Goal: Transaction & Acquisition: Purchase product/service

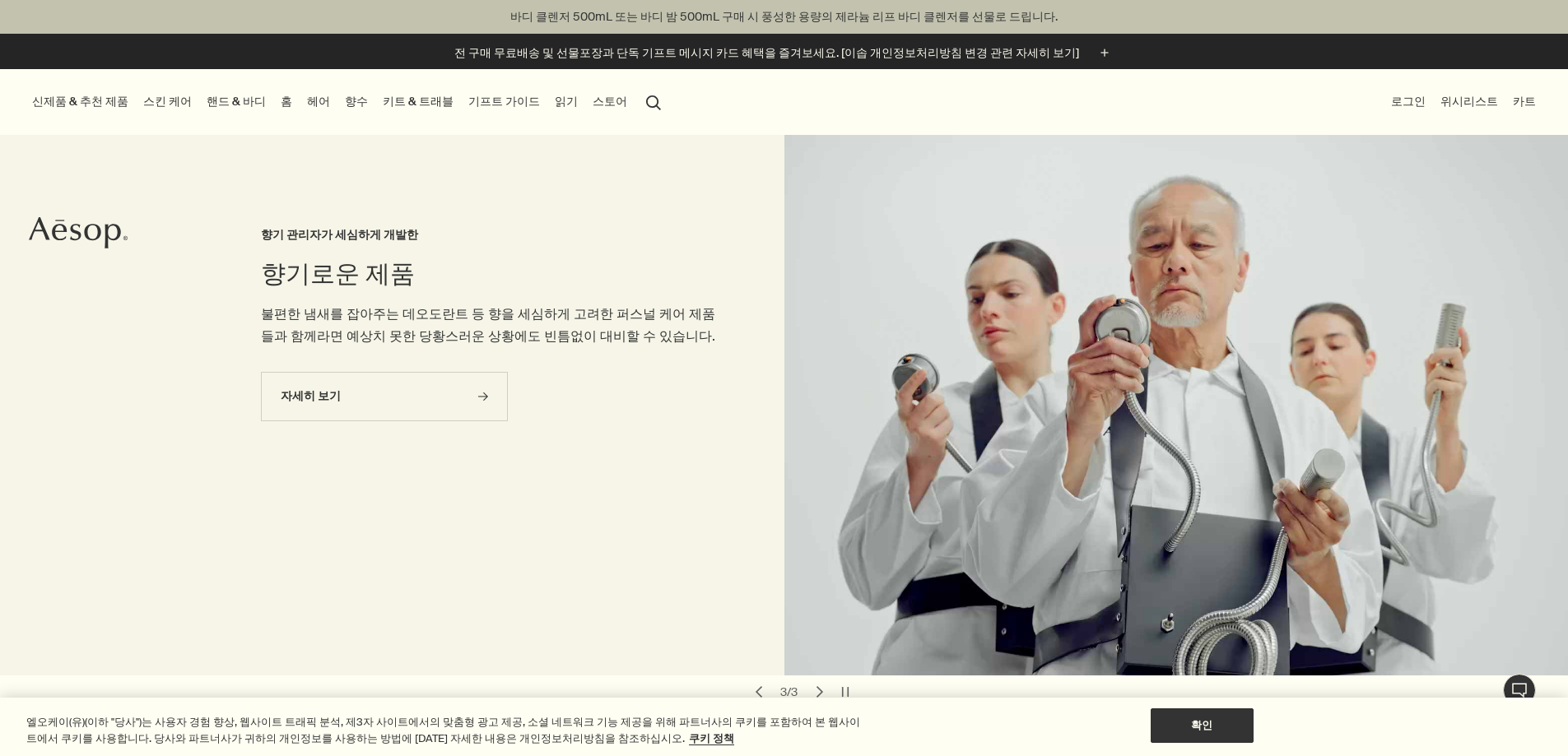
click at [1394, 103] on button "로그인" at bounding box center [1408, 101] width 41 height 22
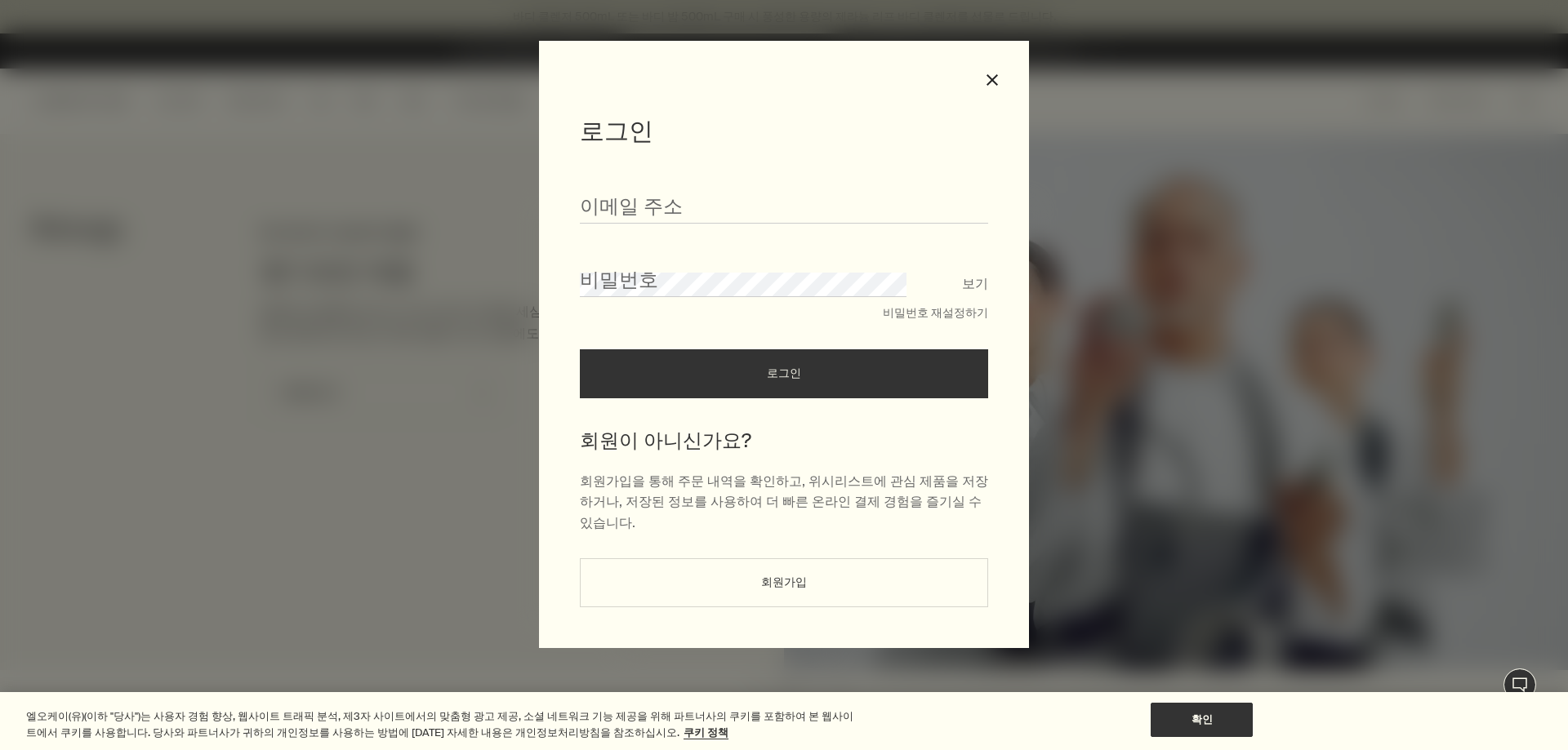
click at [844, 559] on button "회원가입" at bounding box center [784, 583] width 408 height 49
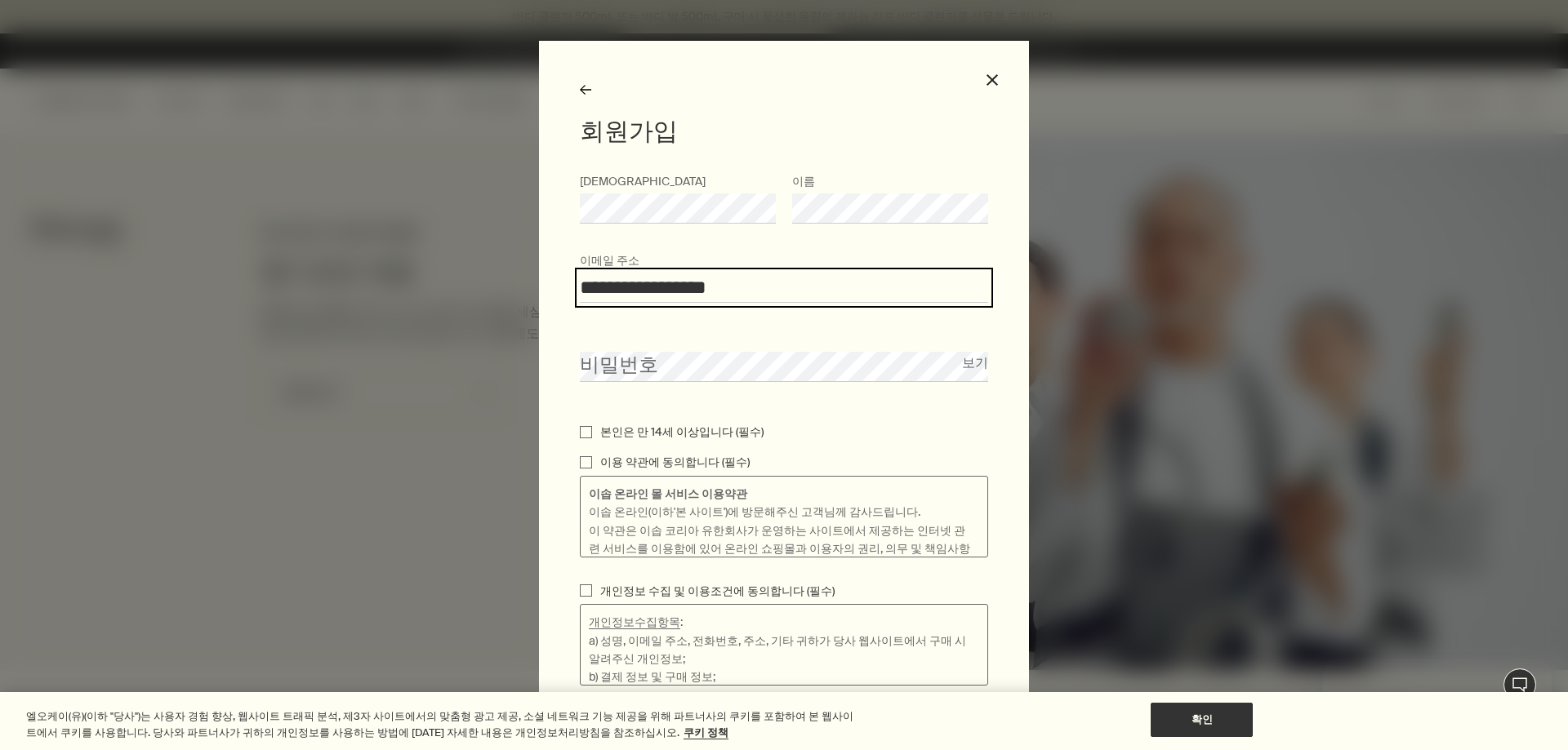
type input "**********"
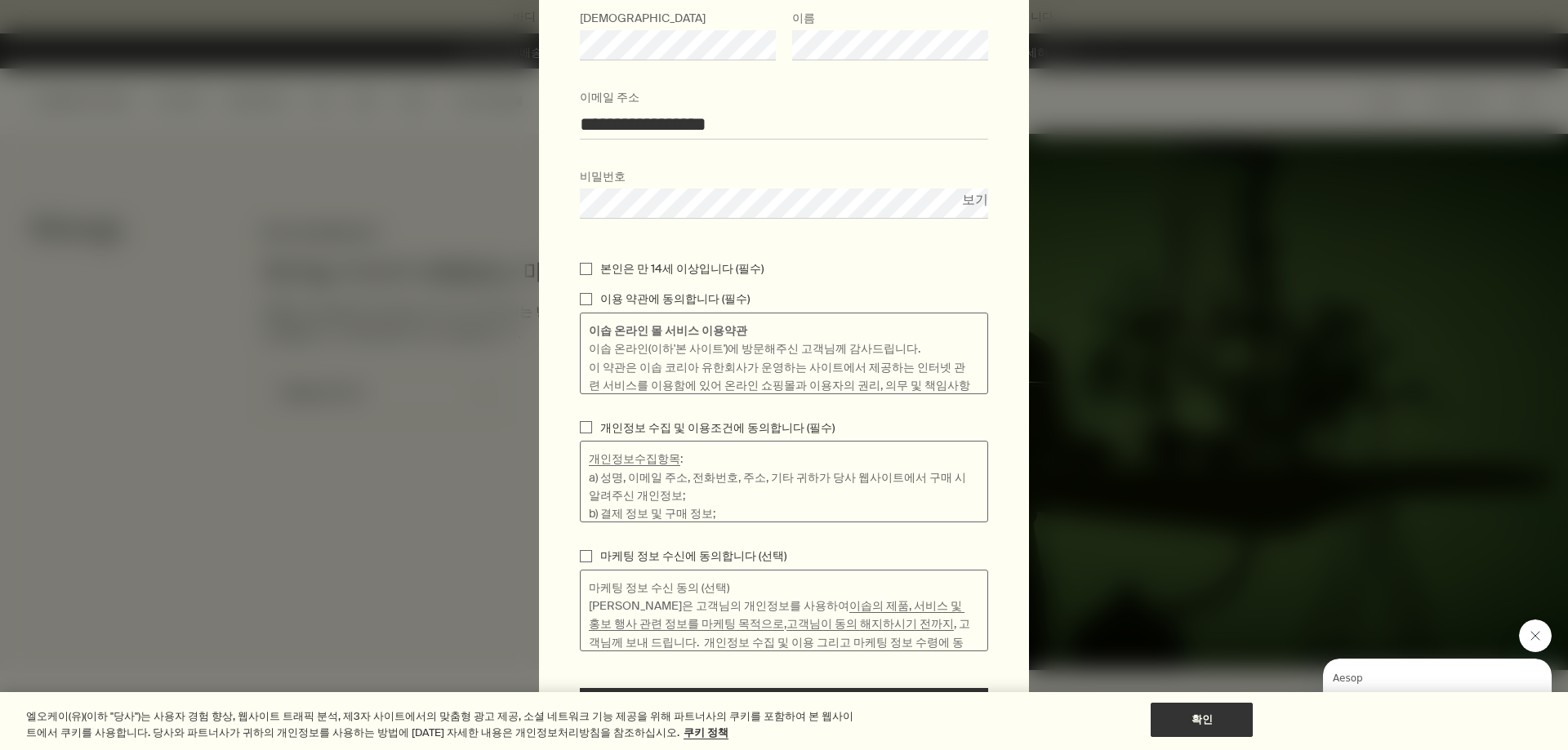
click at [671, 265] on p "본인은 만 14세 이상입니다 (필수)" at bounding box center [682, 268] width 164 height 18
click at [592, 265] on input "본인은 만 14세 이상입니다 (필수)" at bounding box center [585, 269] width 12 height 12
checkbox input "true"
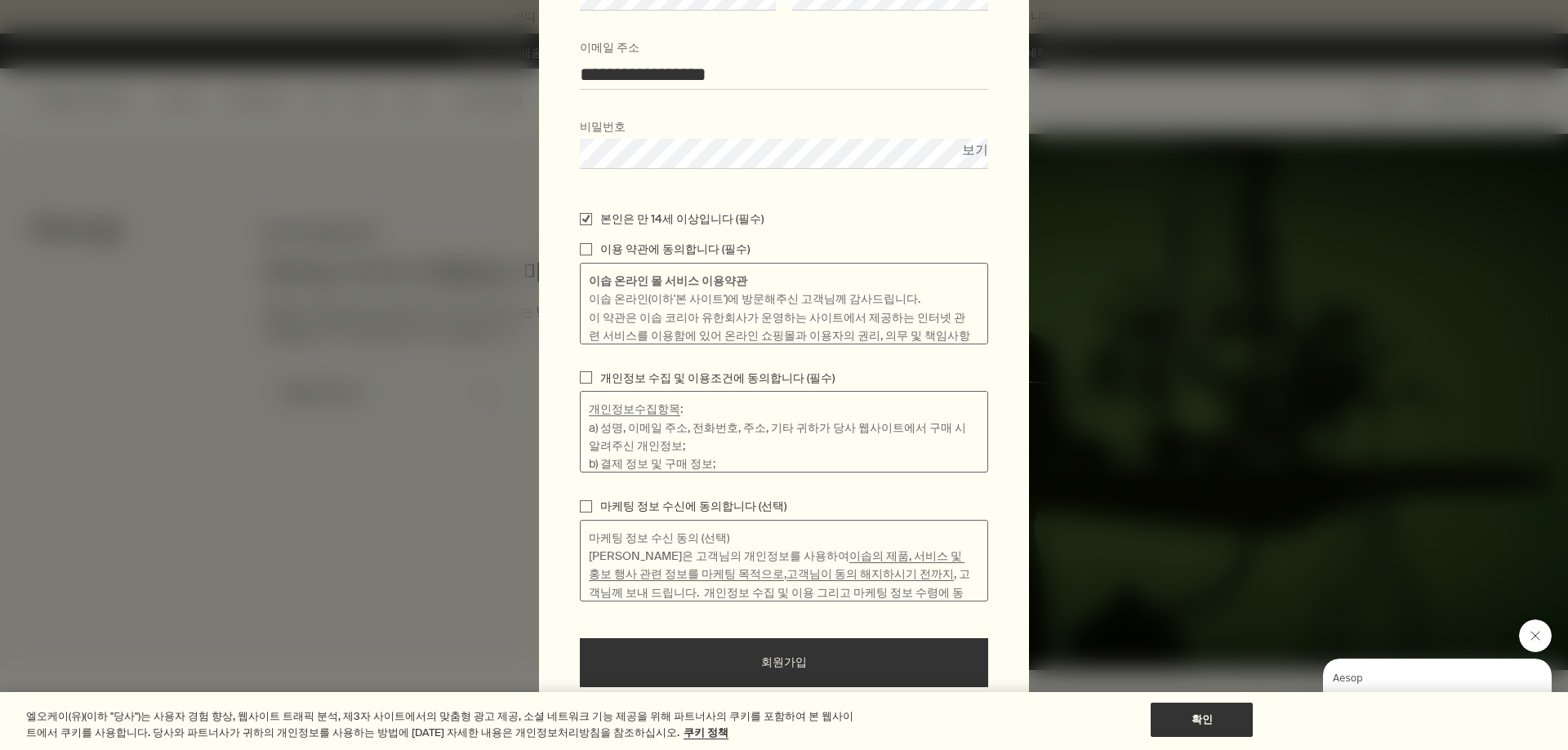
scroll to position [259, 0]
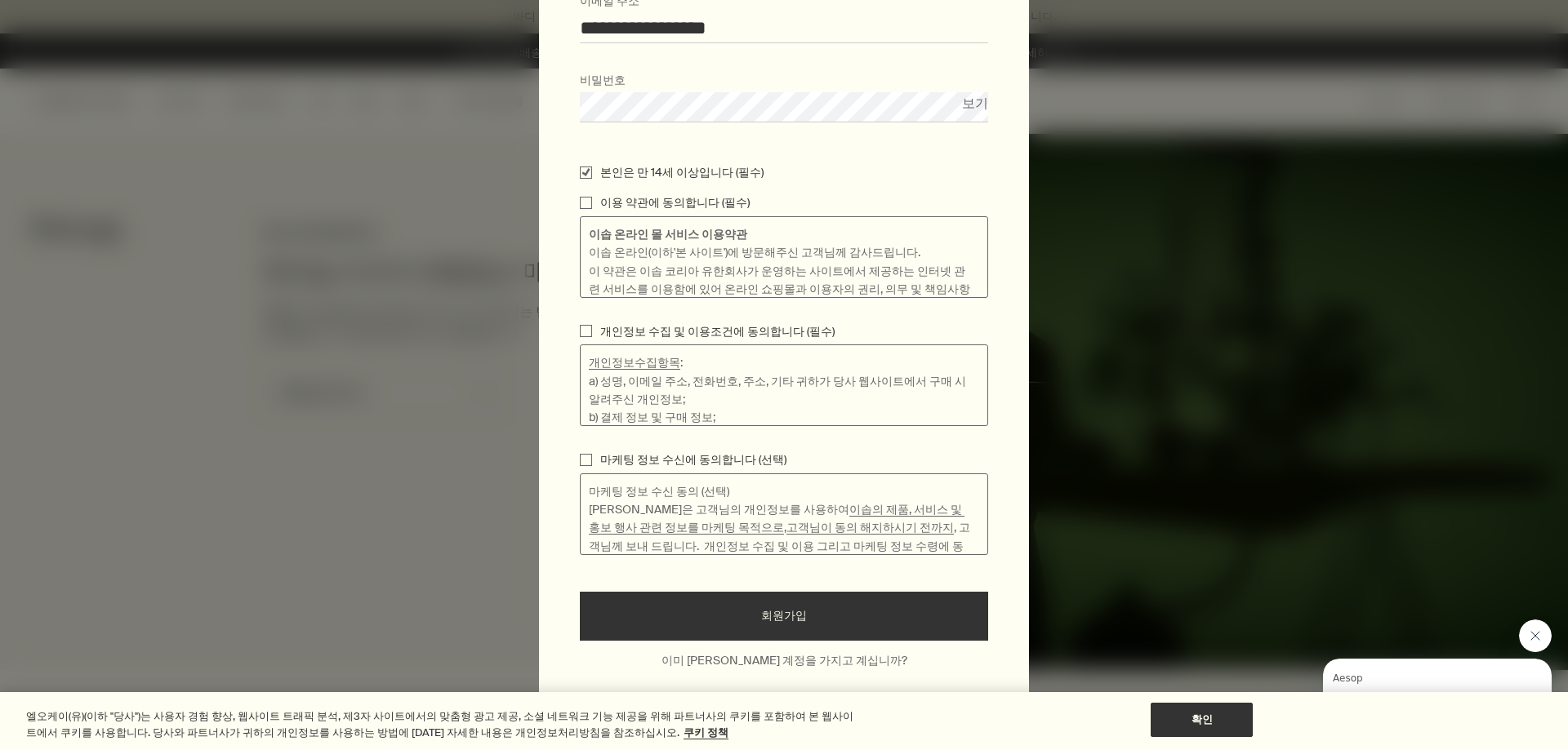
click at [601, 197] on p "이용 약관에 동의합니다 (필수)" at bounding box center [675, 202] width 150 height 18
click at [592, 197] on input "이용 약관에 동의합니다 (필수)" at bounding box center [585, 203] width 12 height 12
checkbox input "true"
click at [652, 319] on div at bounding box center [784, 316] width 408 height 12
click at [656, 337] on p "개인정보 수집 및 이용조건에 동의합니다 (필수)" at bounding box center [717, 331] width 235 height 18
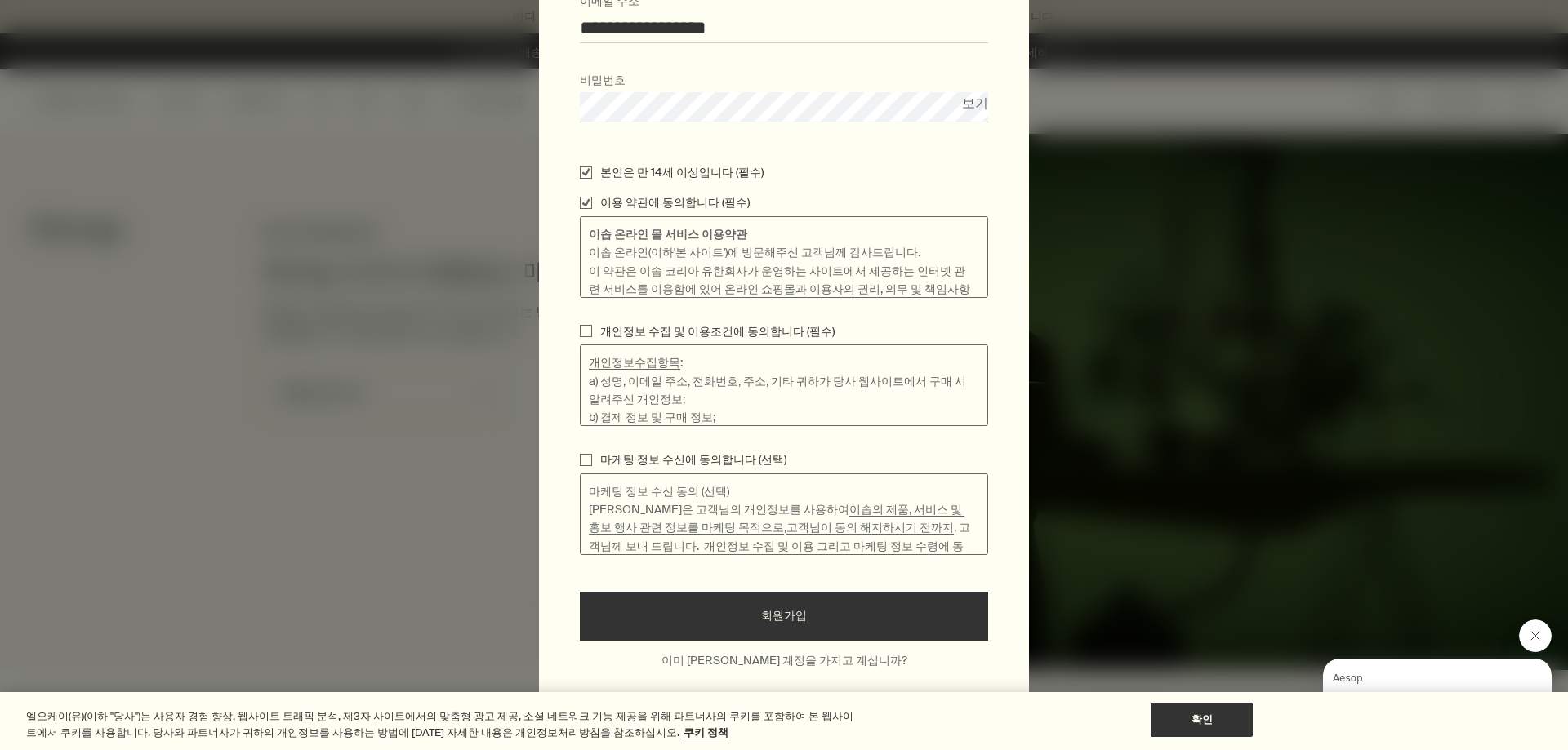
click at [592, 337] on input "개인정보 수집 및 이용조건에 동의합니다 (필수)" at bounding box center [585, 331] width 12 height 12
checkbox input "true"
click at [825, 630] on button "회원가입" at bounding box center [784, 617] width 408 height 49
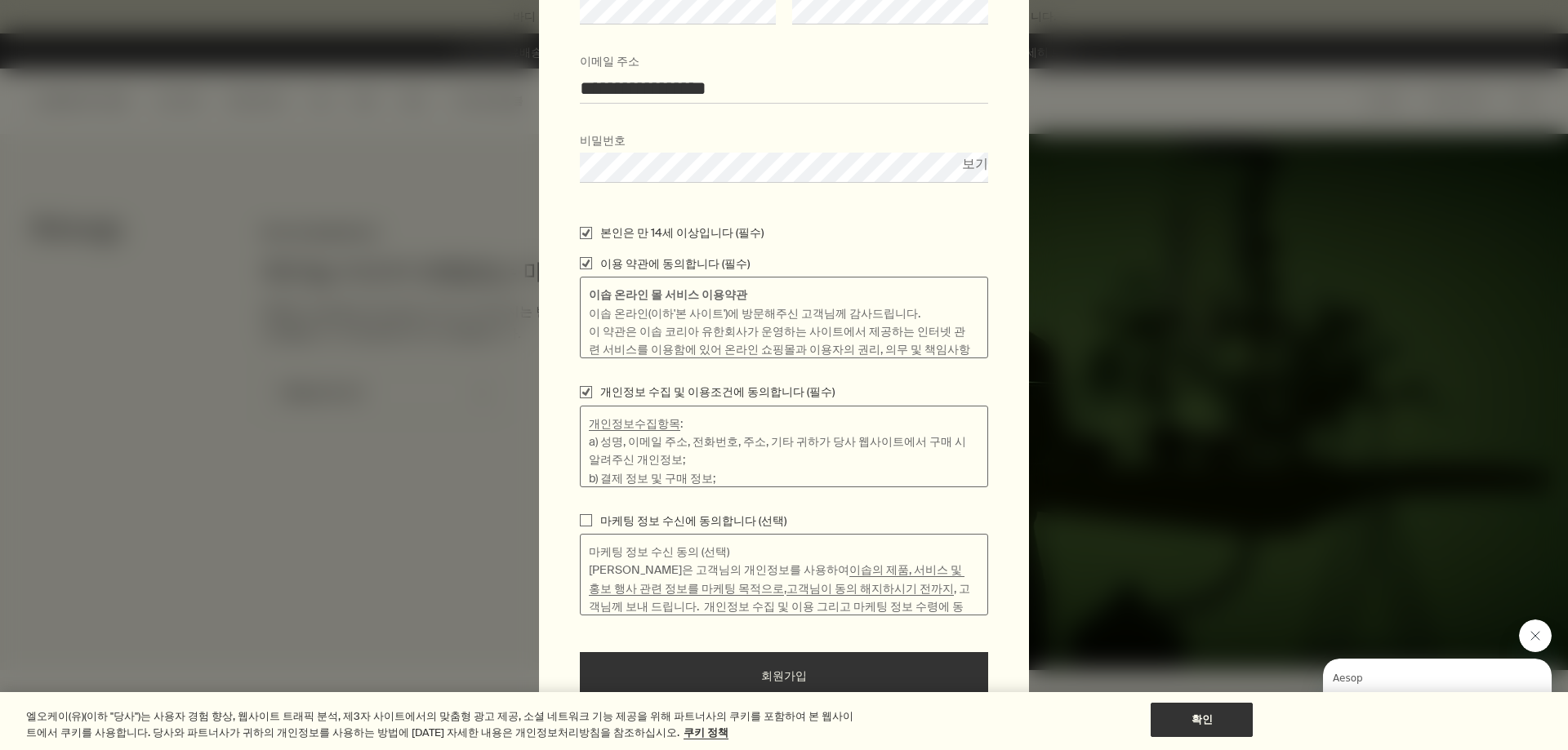
scroll to position [490, 0]
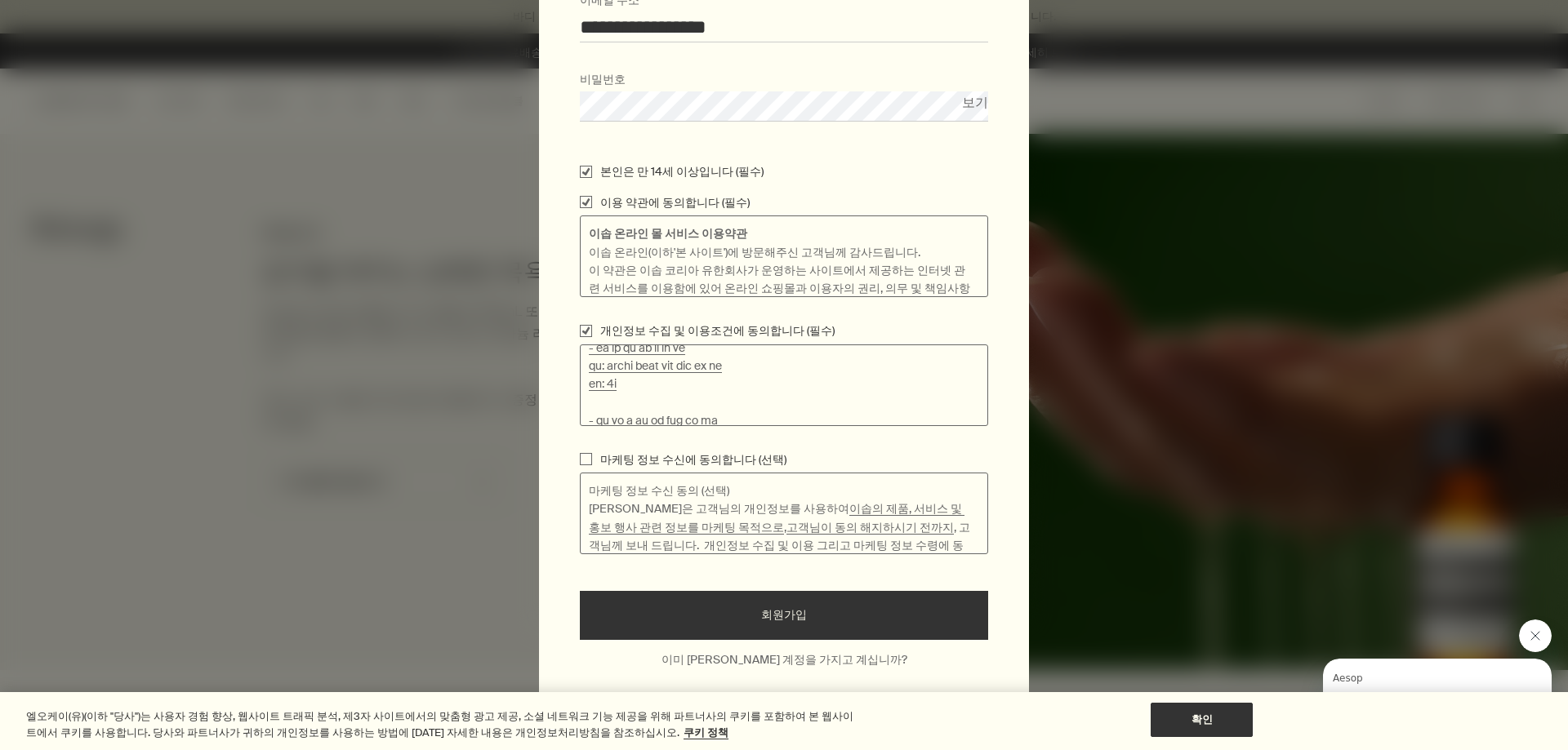
click at [875, 598] on button "회원가입" at bounding box center [784, 616] width 408 height 49
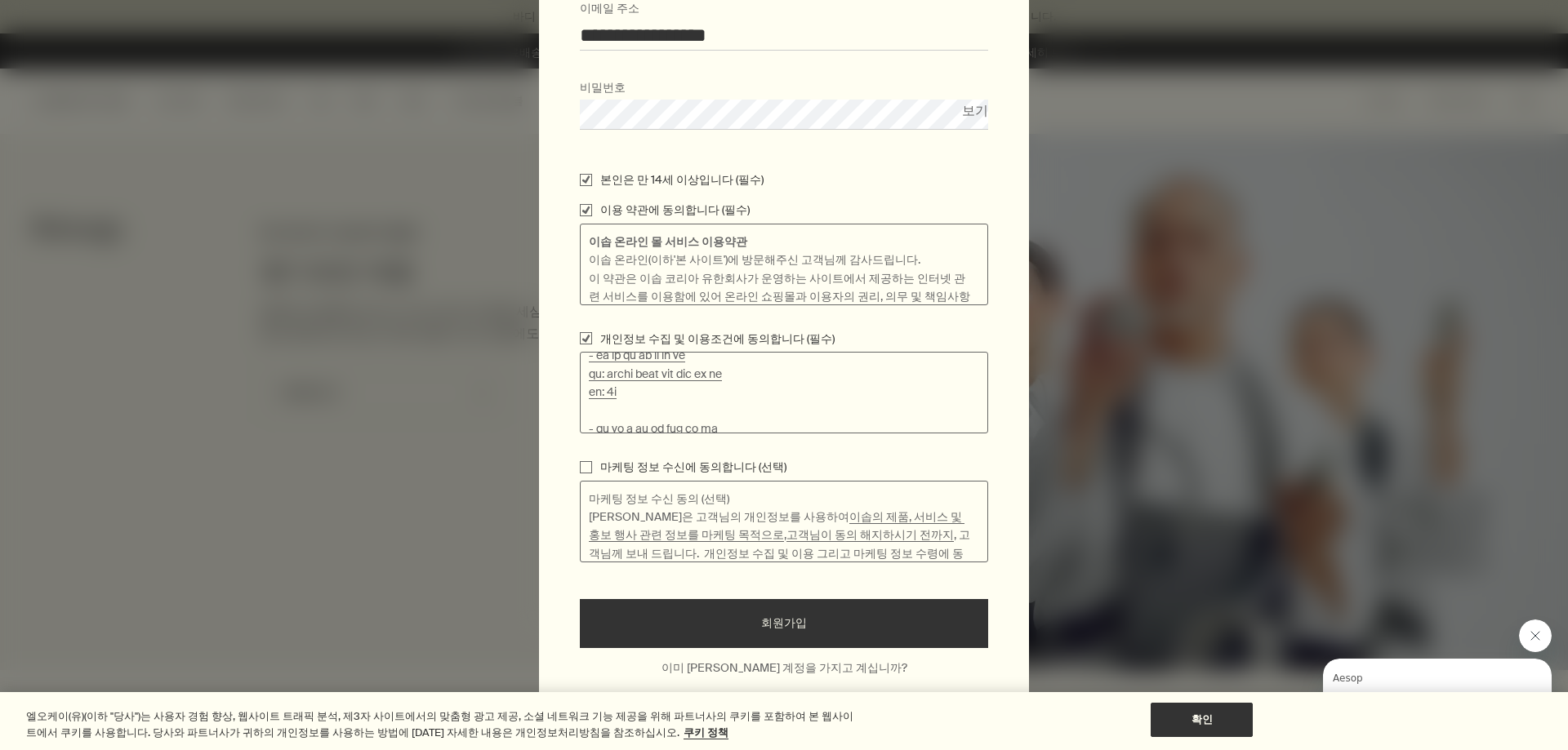
scroll to position [259, 0]
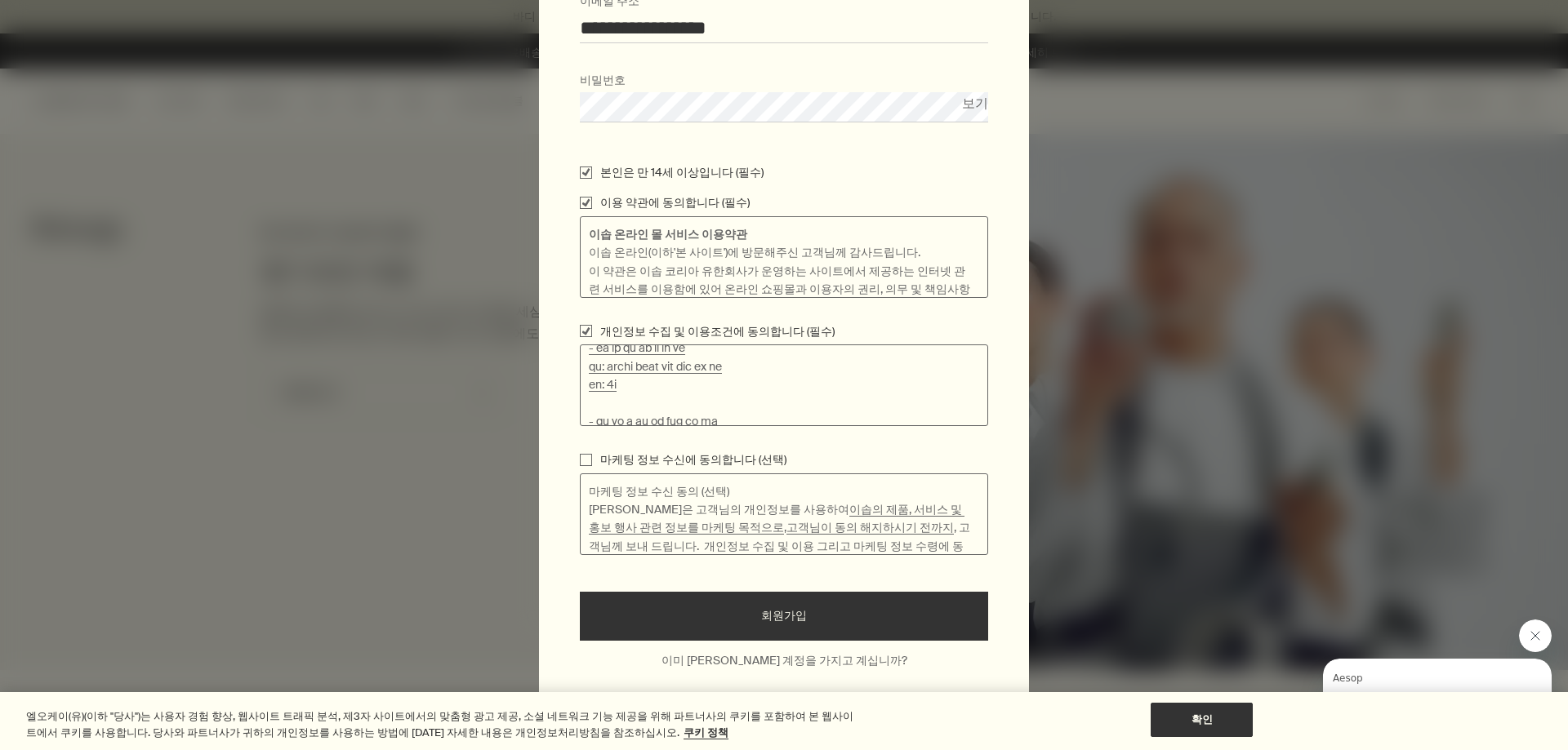
click at [850, 599] on button "회원가입" at bounding box center [784, 617] width 408 height 49
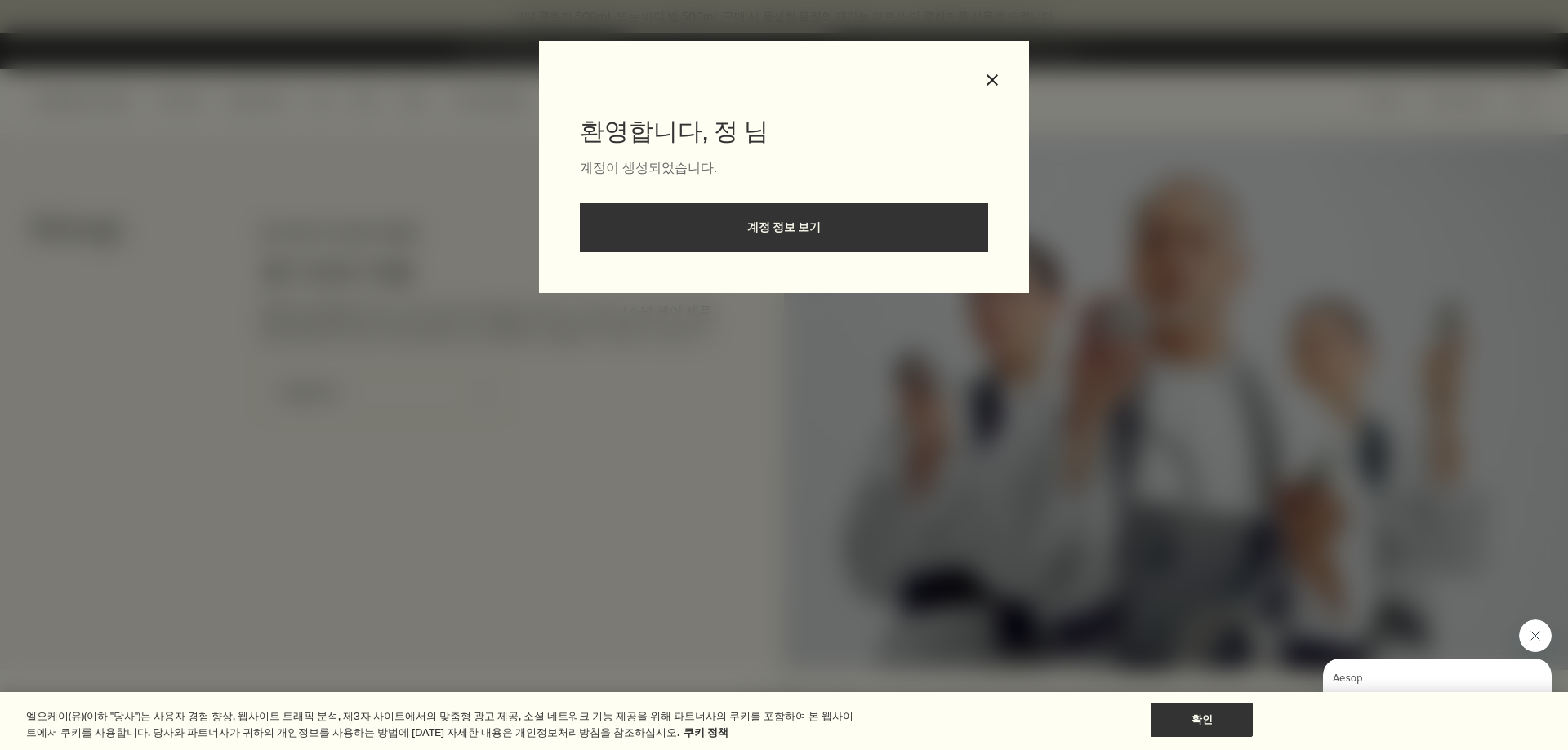
scroll to position [0, 0]
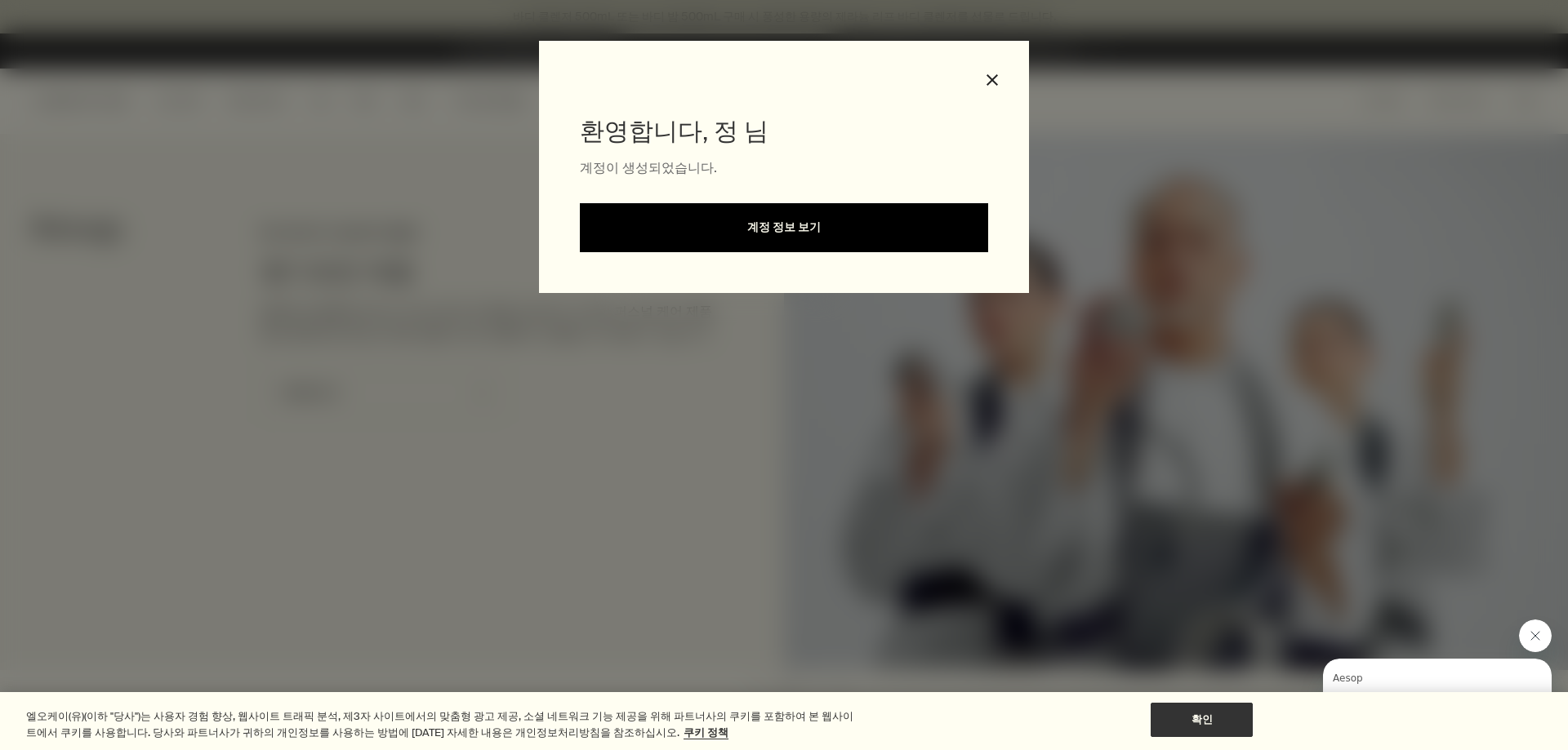
click at [921, 214] on link "계정 정보 보기" at bounding box center [784, 228] width 408 height 49
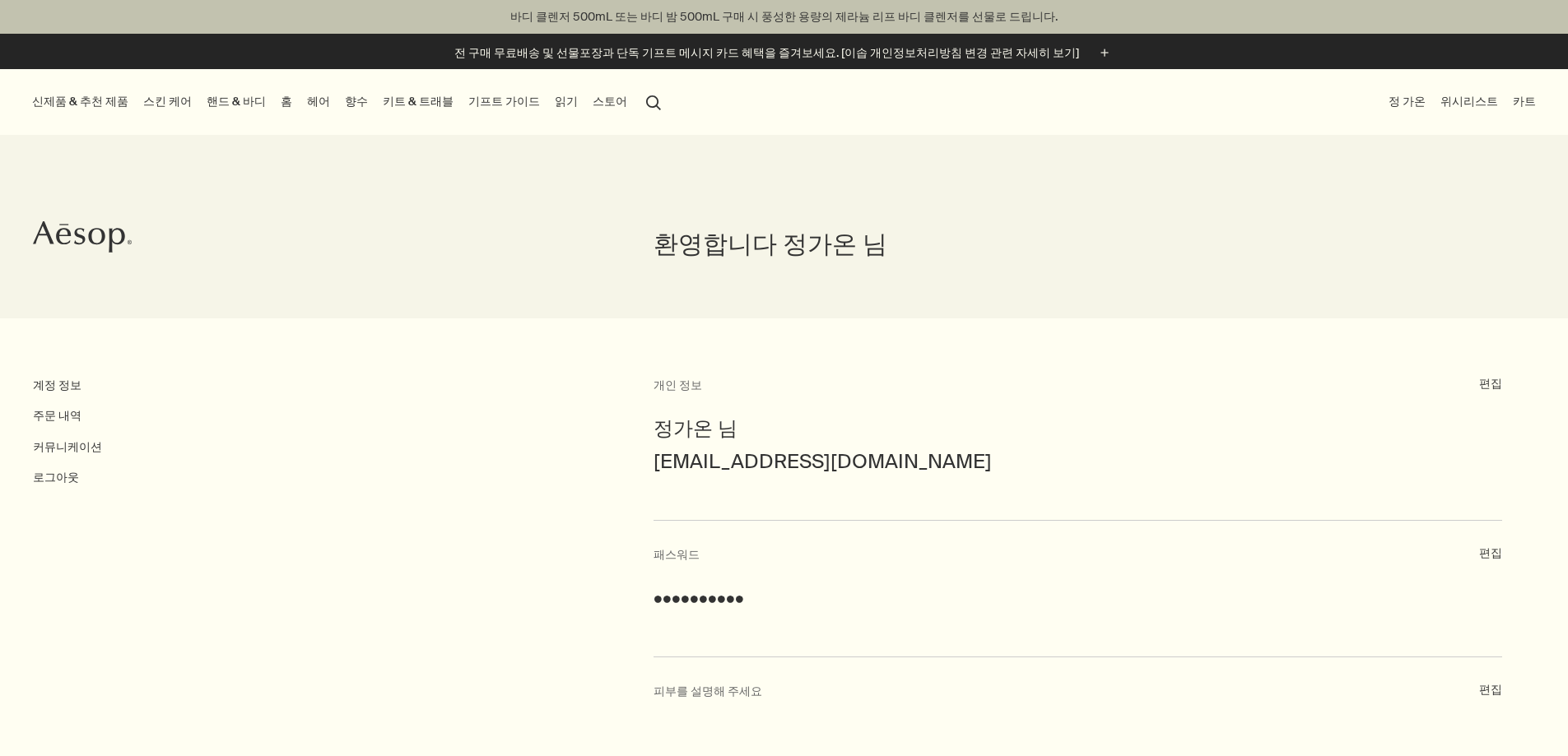
click at [177, 98] on link "스킨 케어" at bounding box center [168, 101] width 56 height 22
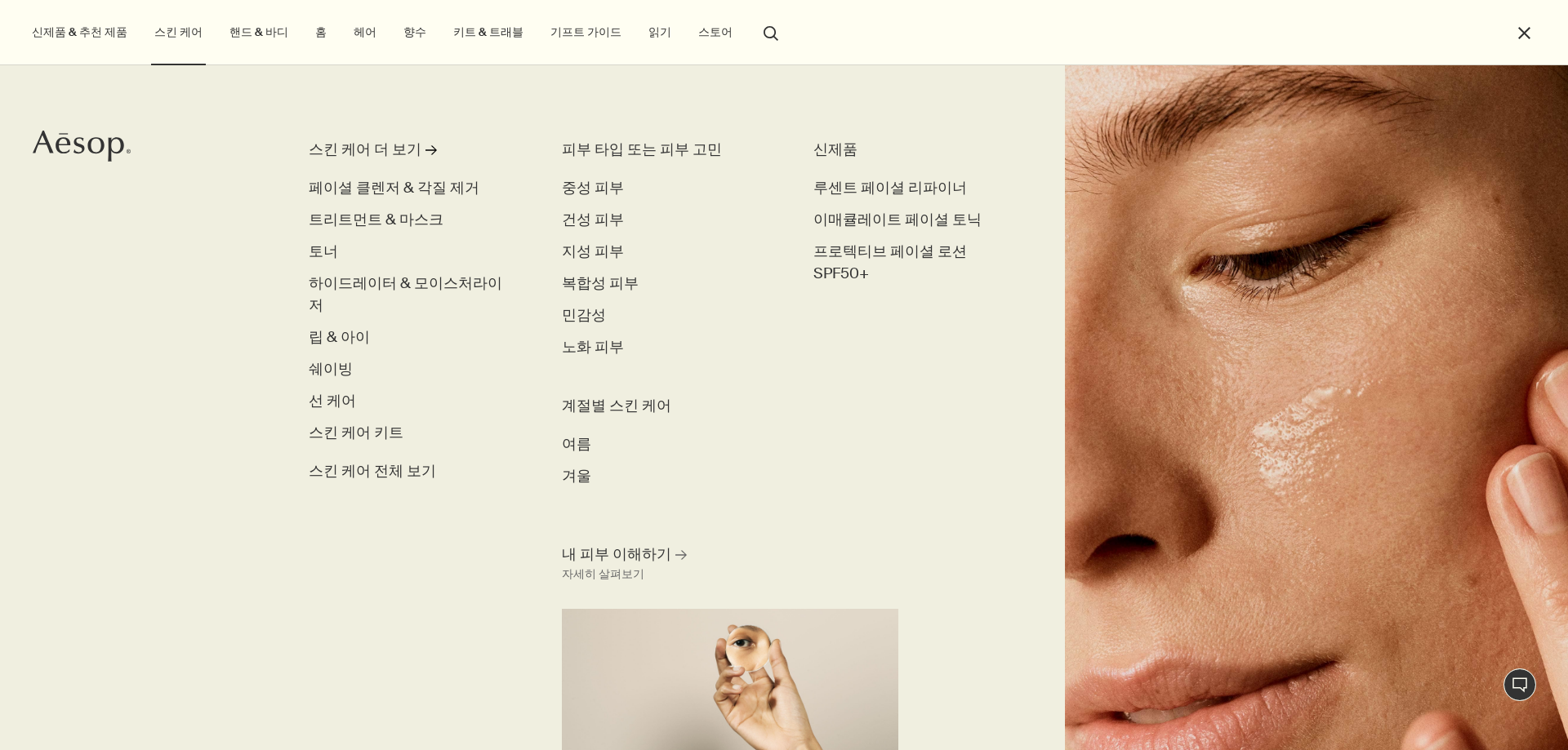
click at [270, 34] on link "핸드 & 바디" at bounding box center [259, 33] width 65 height 22
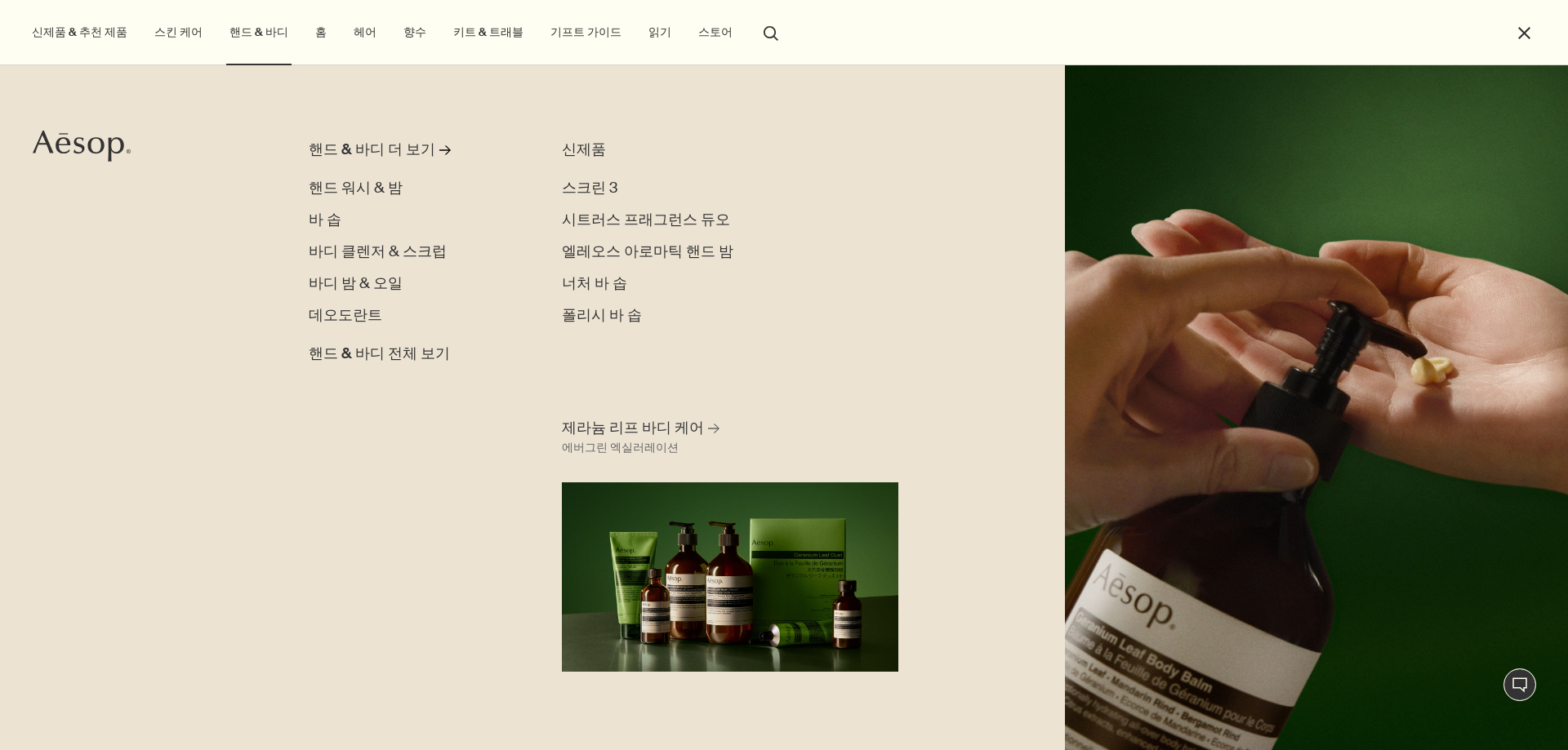
click at [193, 34] on link "스킨 케어" at bounding box center [178, 33] width 55 height 22
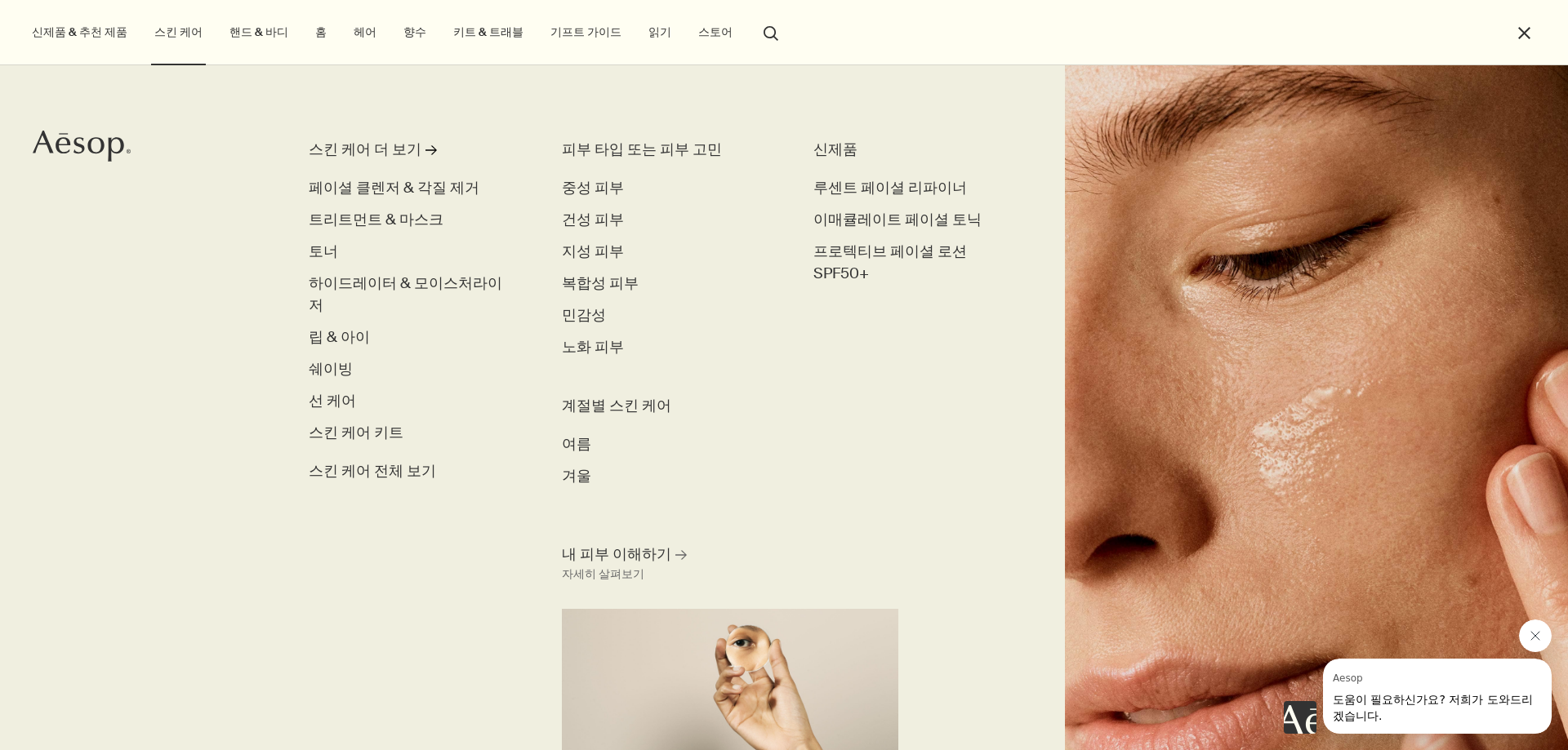
click at [1534, 27] on li "close" at bounding box center [1525, 33] width 21 height 65
click at [1532, 29] on button "close" at bounding box center [1524, 33] width 19 height 19
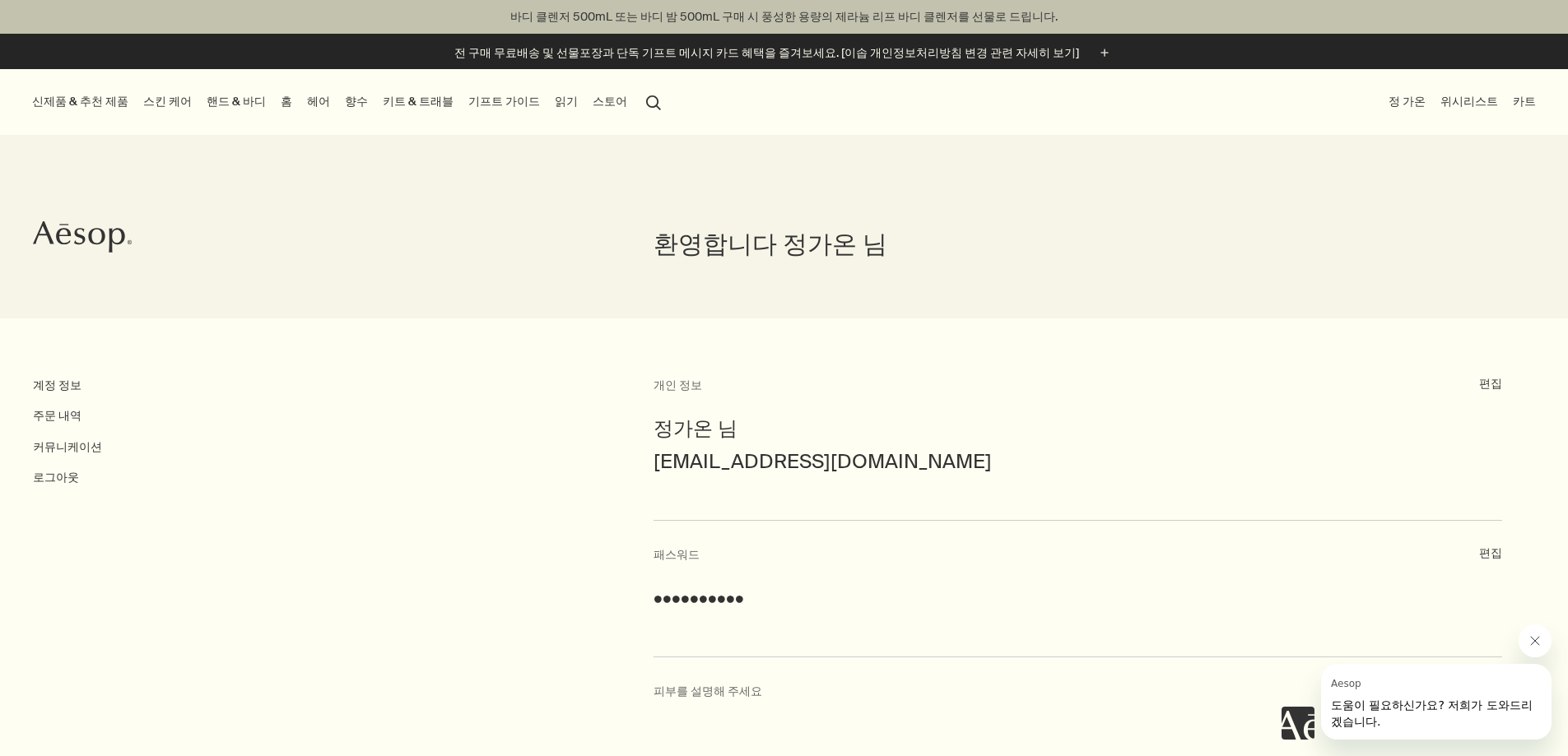
click at [869, 7] on li "바디 클렌저 500mL 또는 바디 밤 500mL 구매 시 풍성한 용량의 제라늄 리프 바디 클렌저를 선물로 드립니다." at bounding box center [784, 17] width 1568 height 34
click at [946, 45] on p "전 구매 무료배송 및 선물포장과 단독 기프트 메시지 카드 혜택을 즐겨보세요. [이솝 개인정보처리방침 변경 관련 자세히 보기]" at bounding box center [766, 53] width 625 height 17
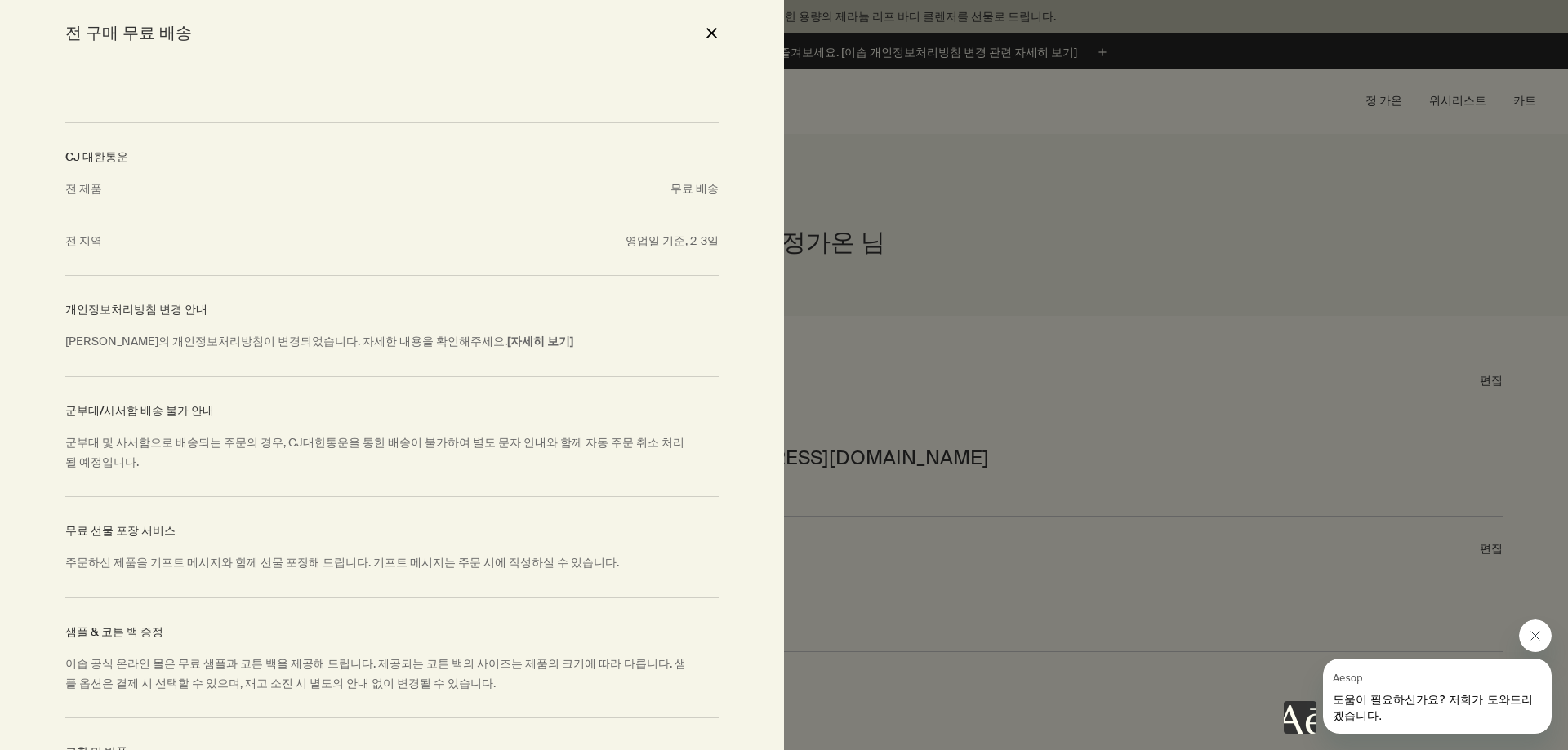
click at [730, 28] on div "전 구매 무료 배송 close" at bounding box center [391, 33] width 784 height 65
click at [716, 29] on button "close" at bounding box center [712, 33] width 20 height 28
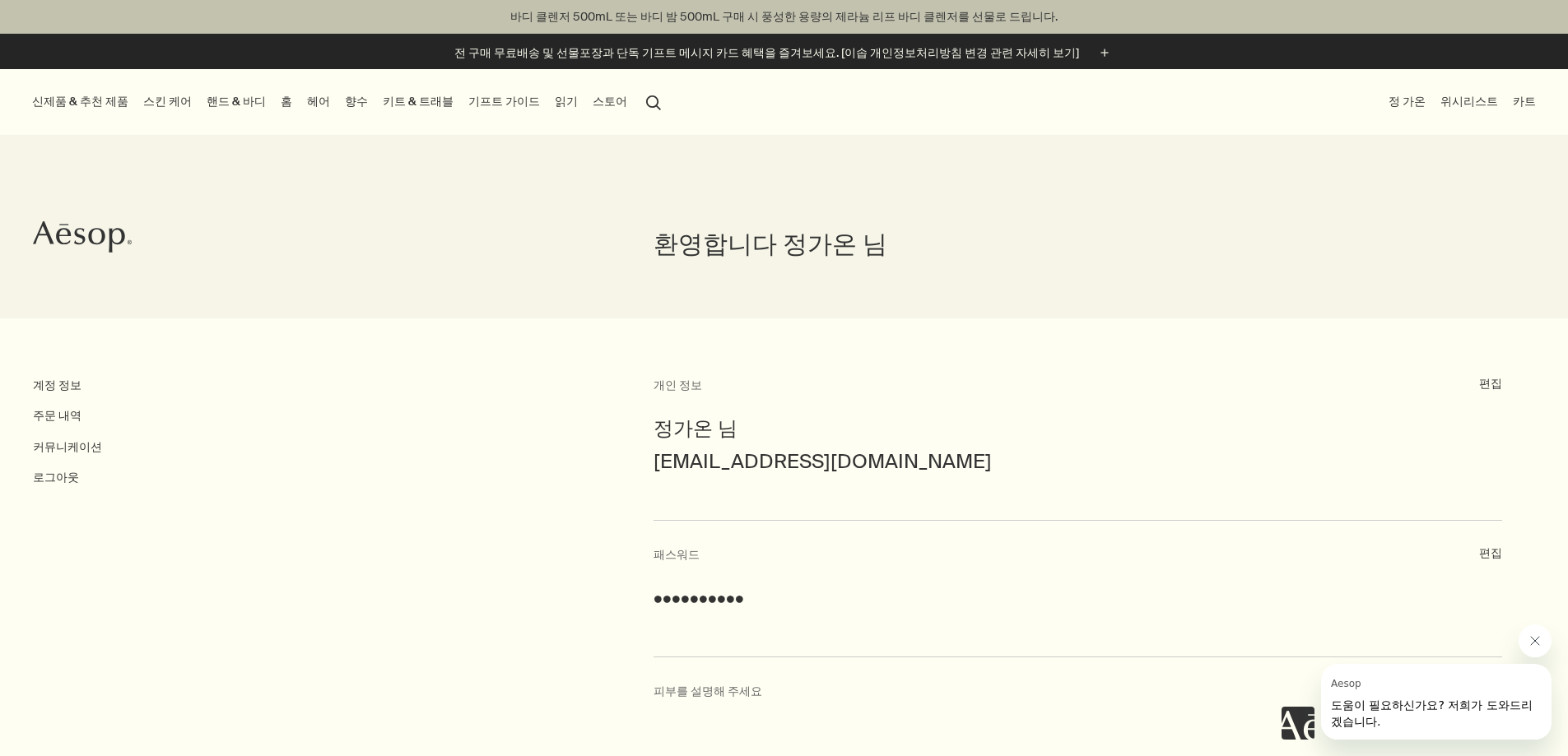
click at [235, 98] on link "핸드 & 바디" at bounding box center [236, 101] width 66 height 22
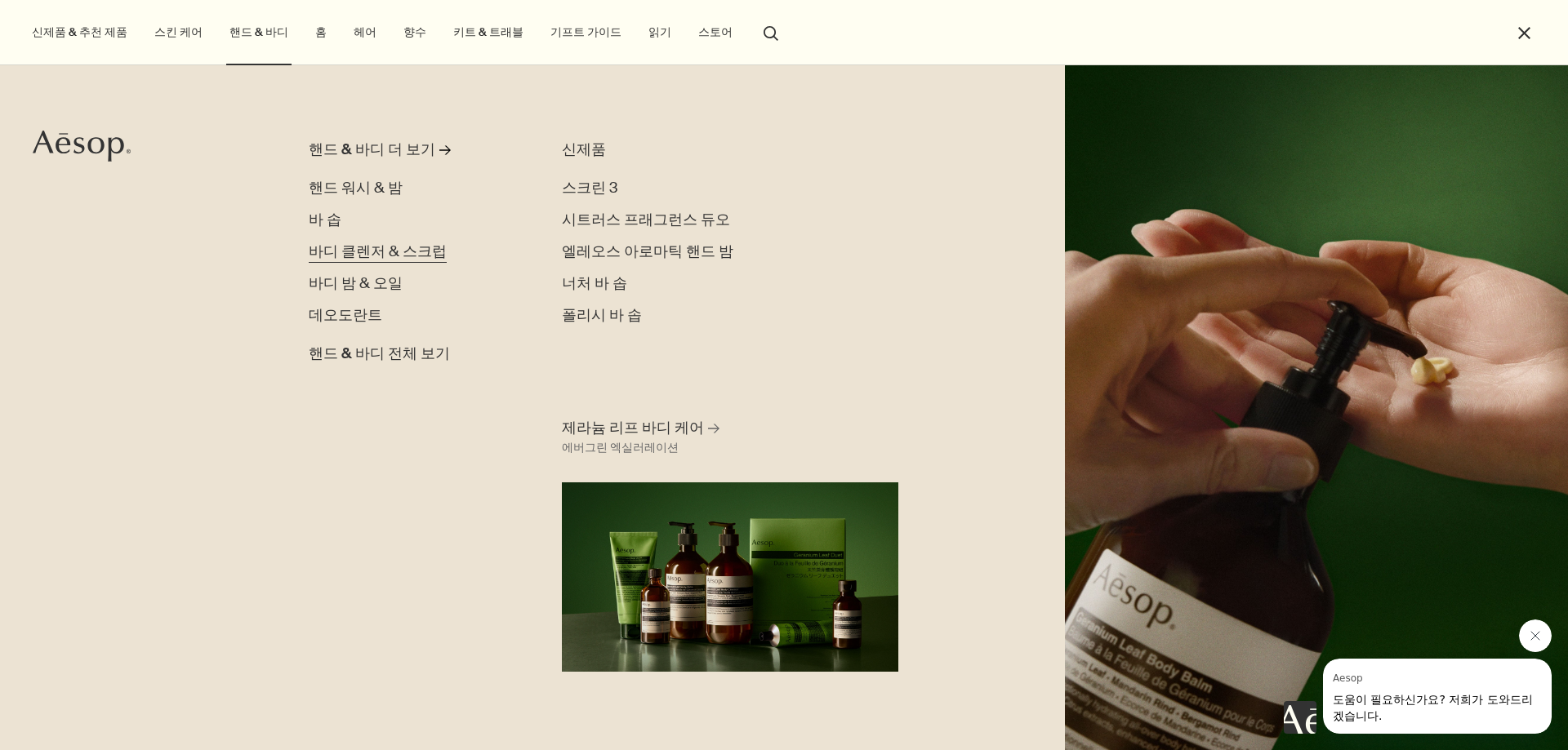
click at [374, 253] on span "바디 클렌저 & 스크럽" at bounding box center [377, 251] width 138 height 20
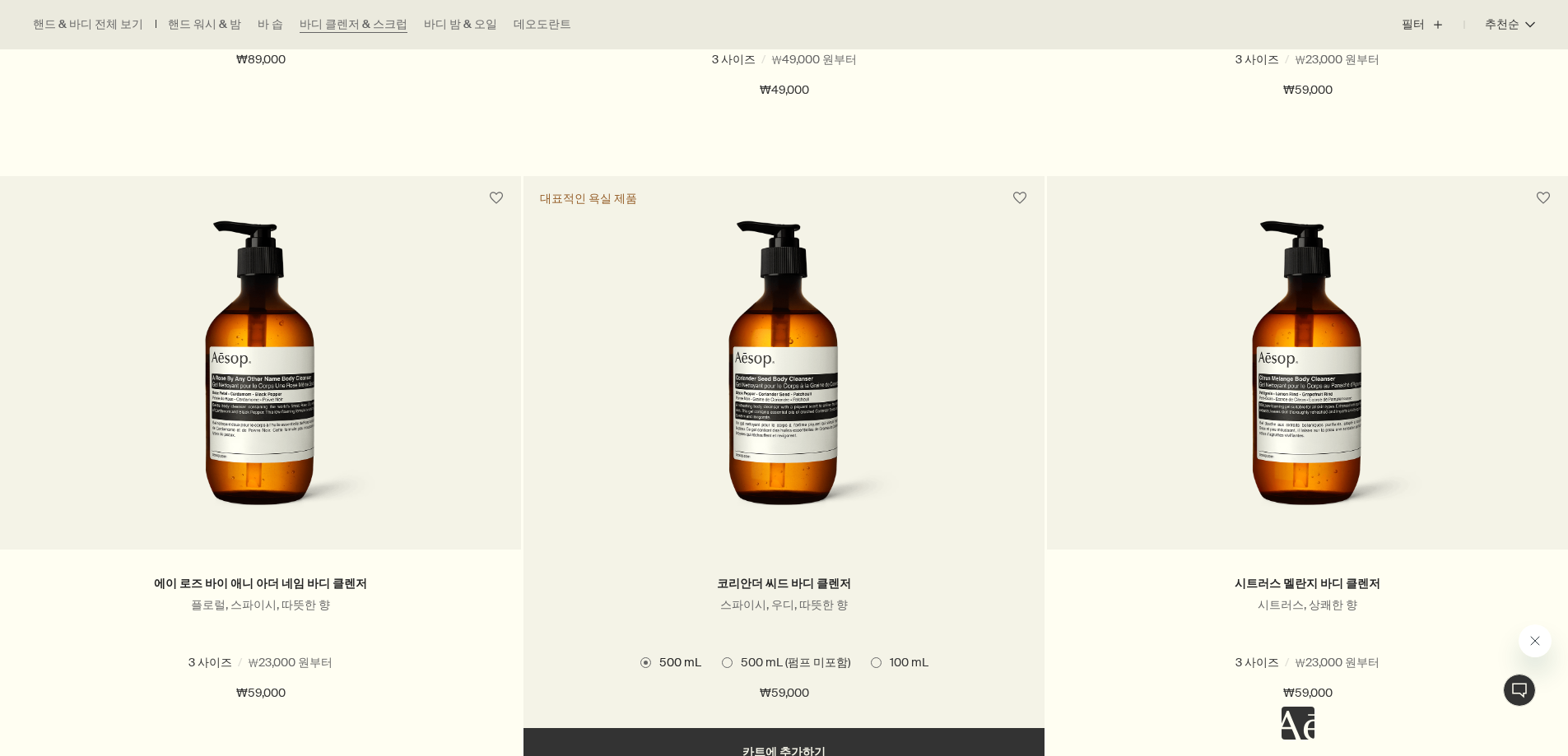
scroll to position [987, 0]
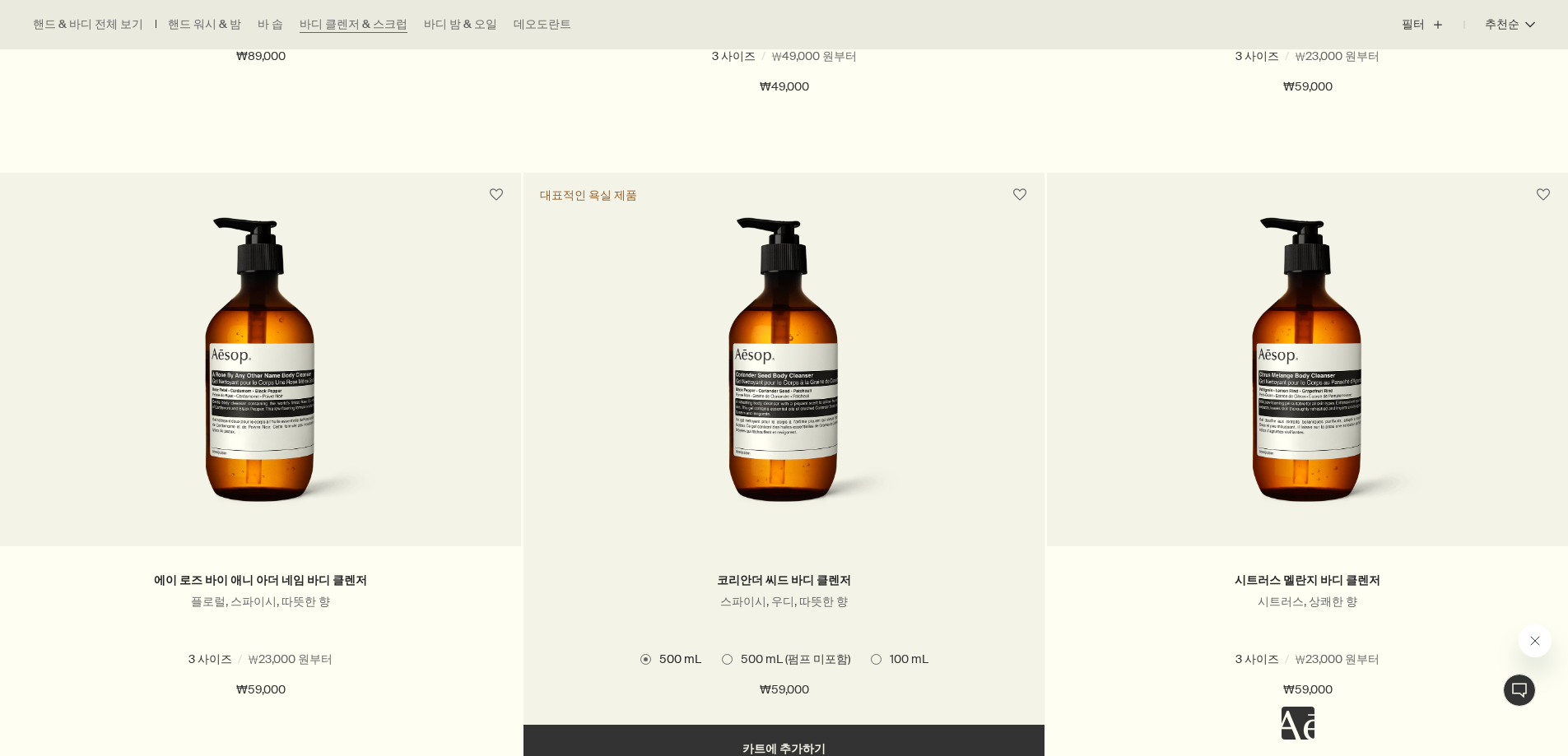
click at [765, 395] on img at bounding box center [784, 370] width 246 height 305
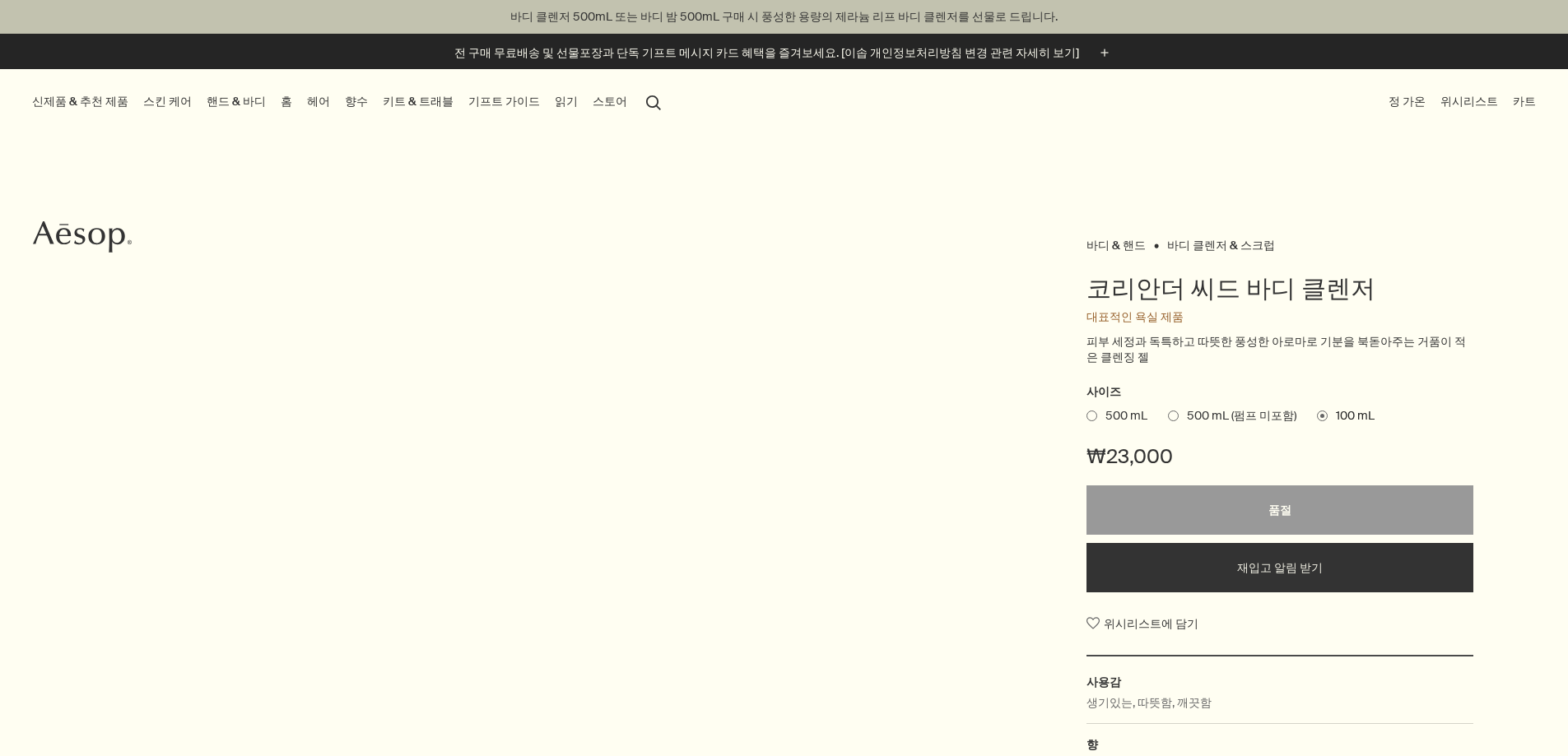
click at [1122, 413] on span "500 mL" at bounding box center [1122, 416] width 51 height 17
click at [1087, 413] on input "500 mL" at bounding box center [1087, 413] width 0 height 11
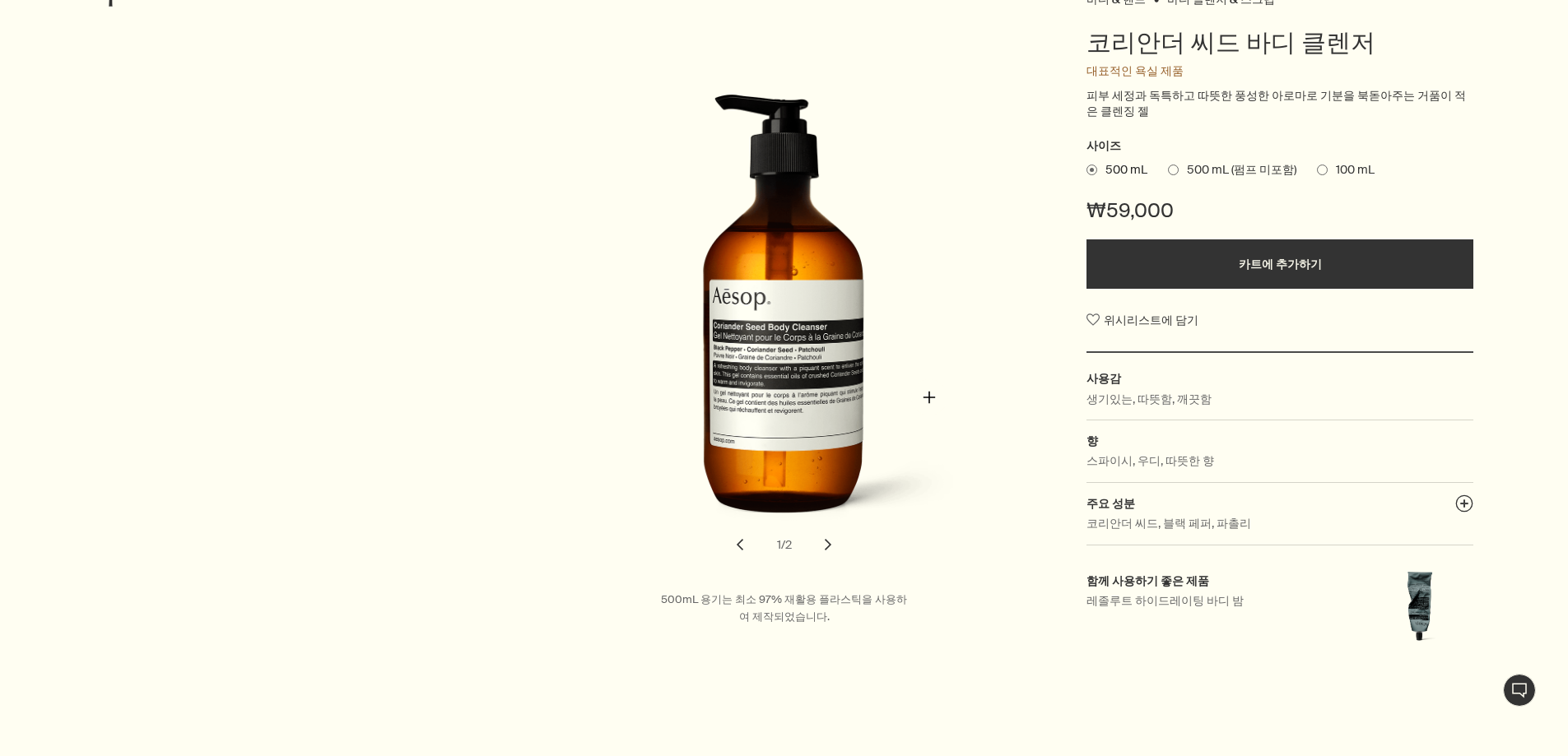
scroll to position [411, 0]
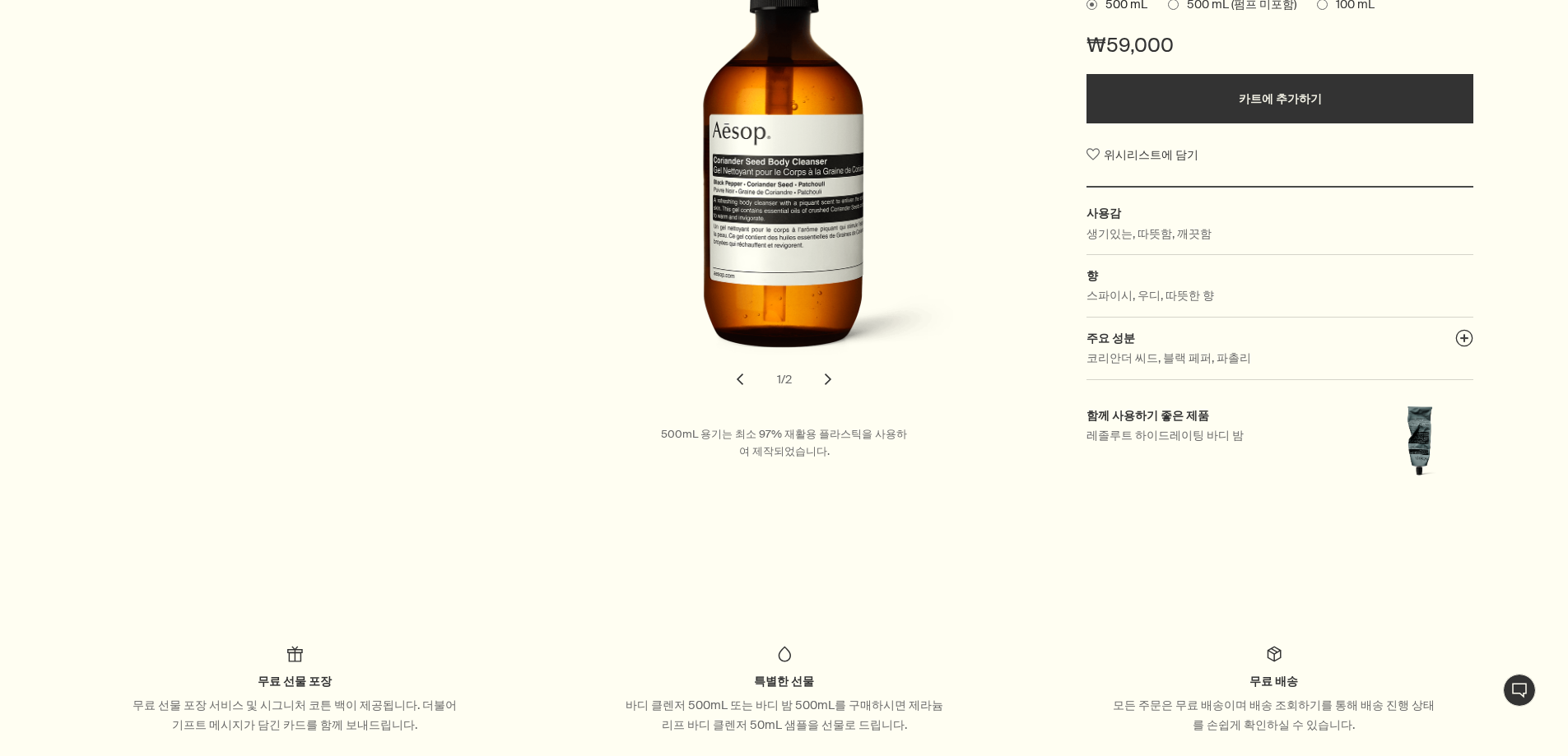
click at [842, 379] on button "chevron" at bounding box center [828, 379] width 36 height 36
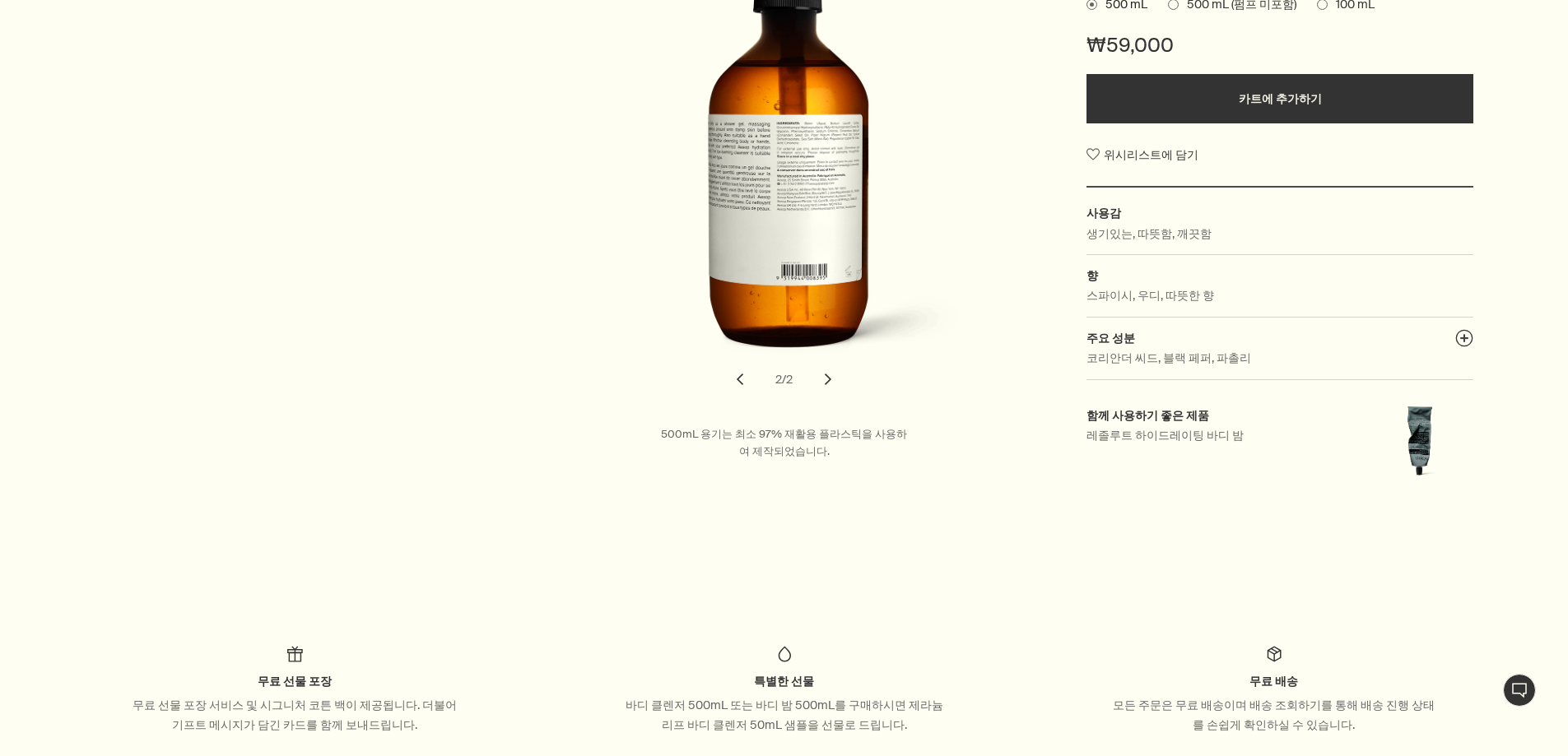
click at [746, 375] on button "chevron" at bounding box center [740, 379] width 36 height 36
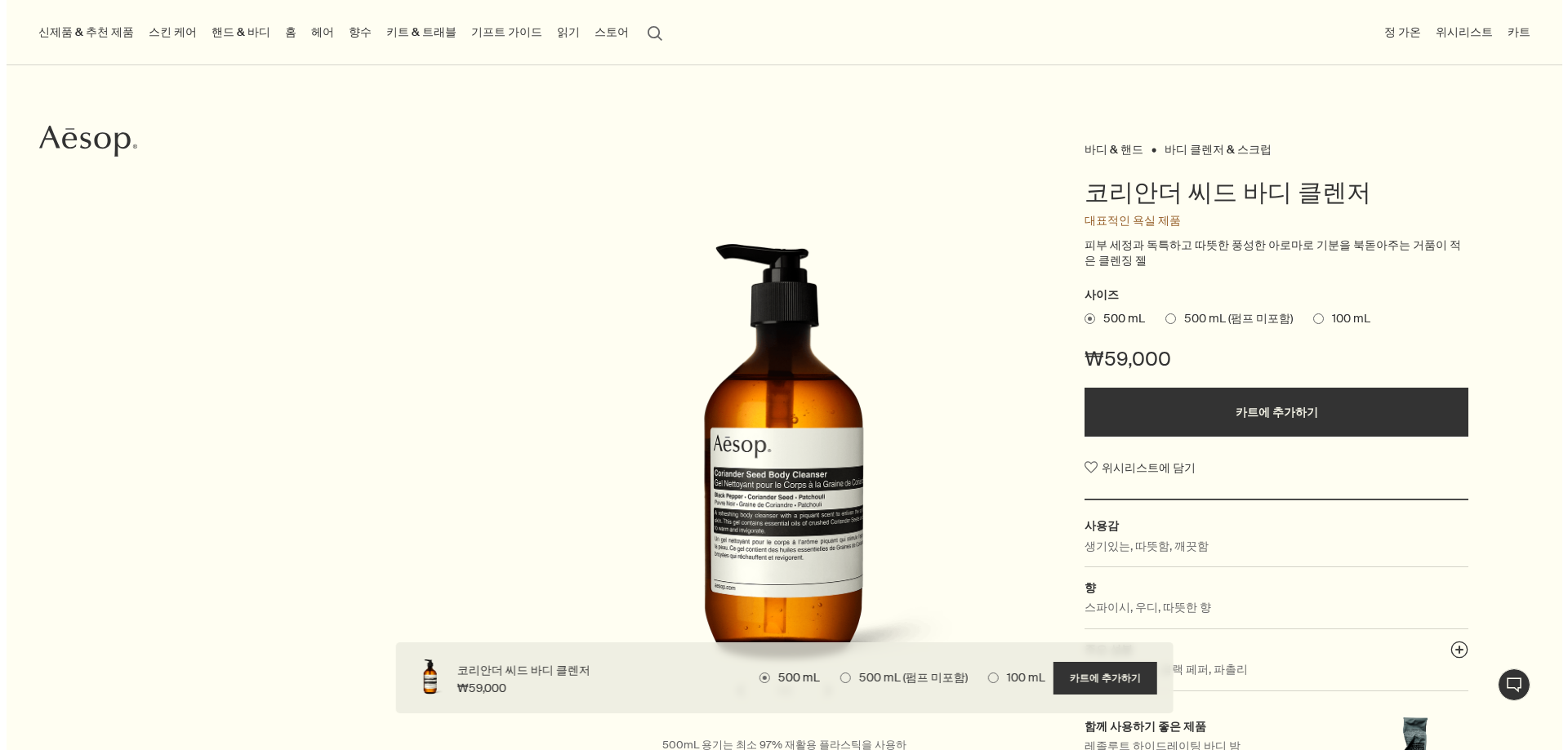
scroll to position [0, 0]
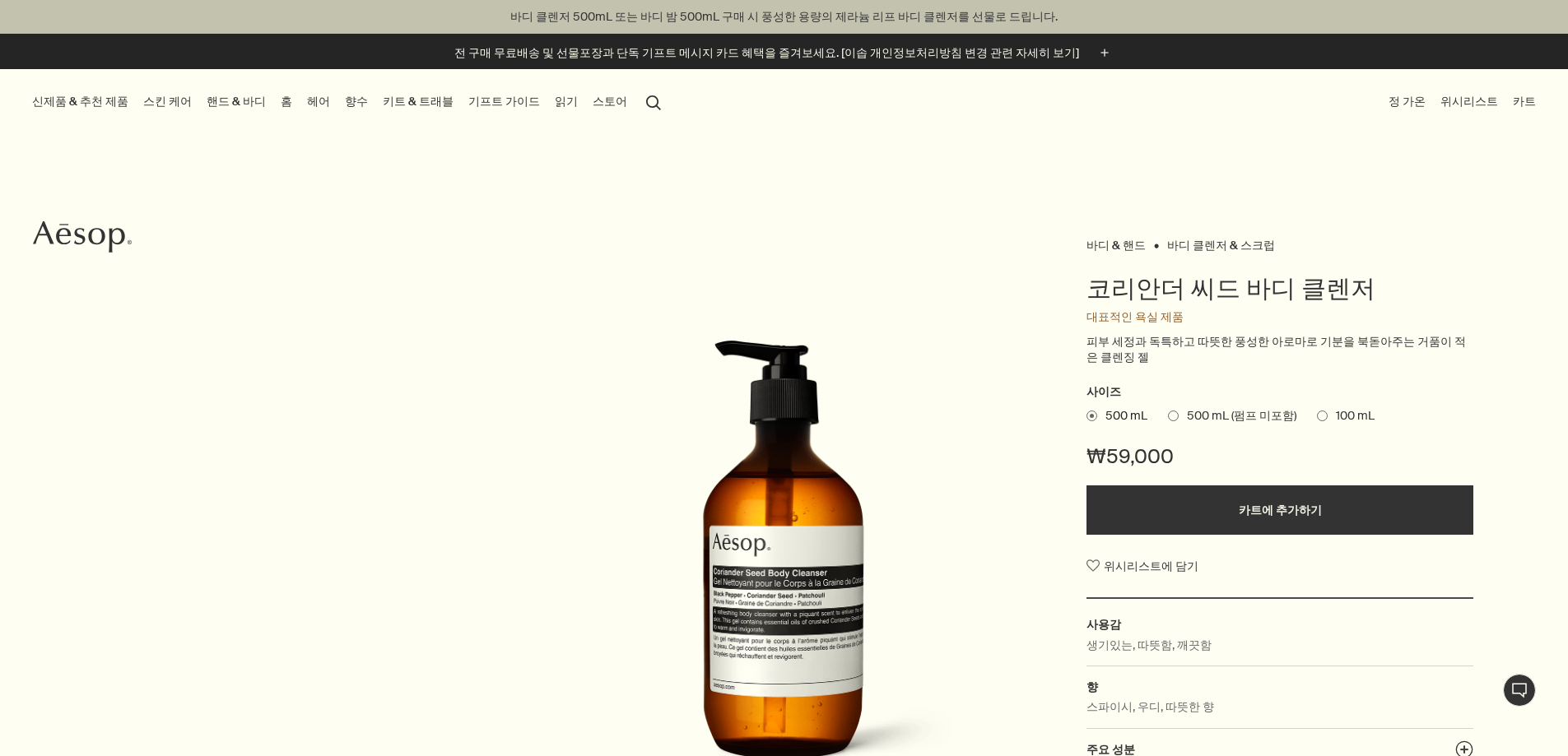
click at [1333, 502] on button "카트에 추가하기" at bounding box center [1280, 511] width 387 height 50
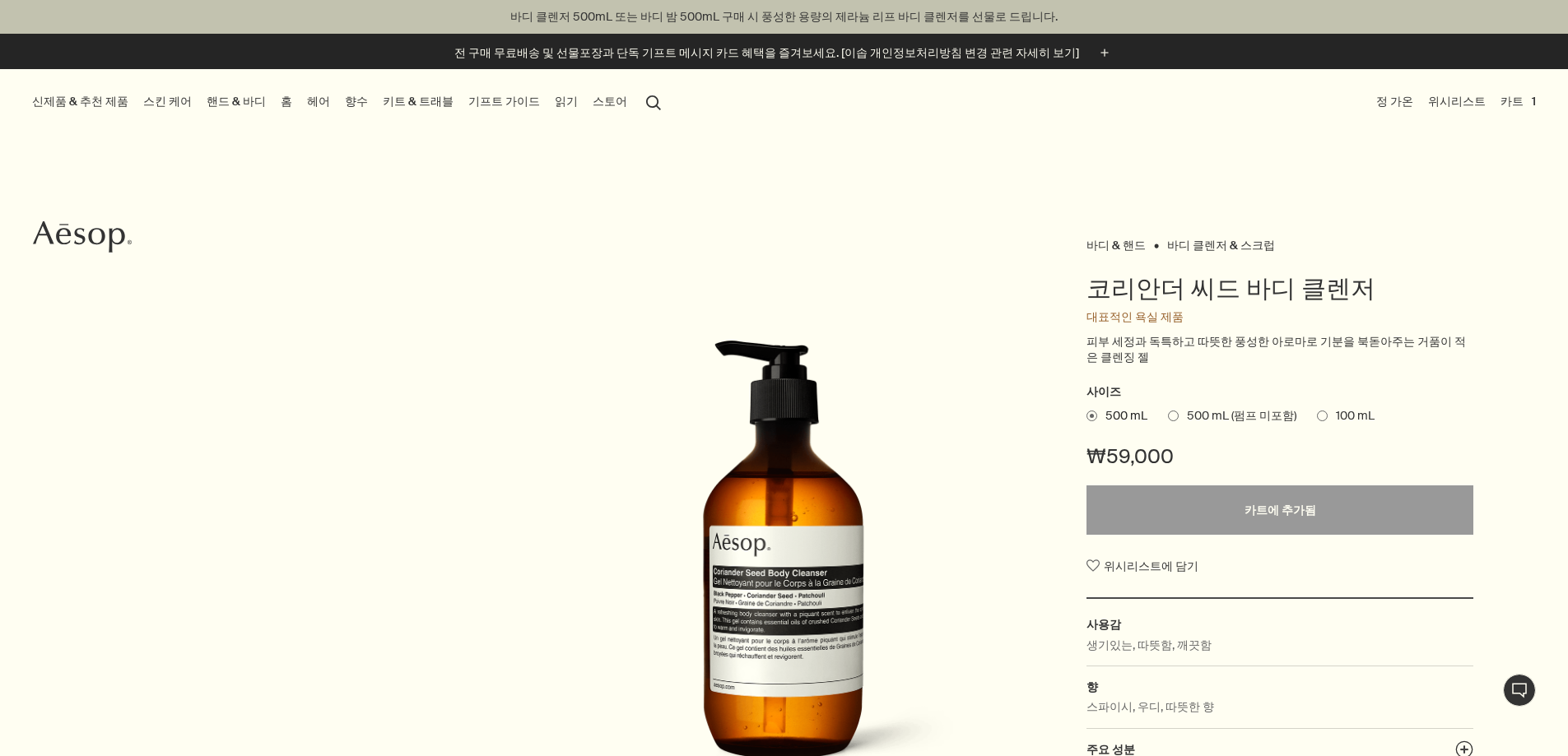
click at [1511, 90] on button "카트 1" at bounding box center [1518, 101] width 42 height 22
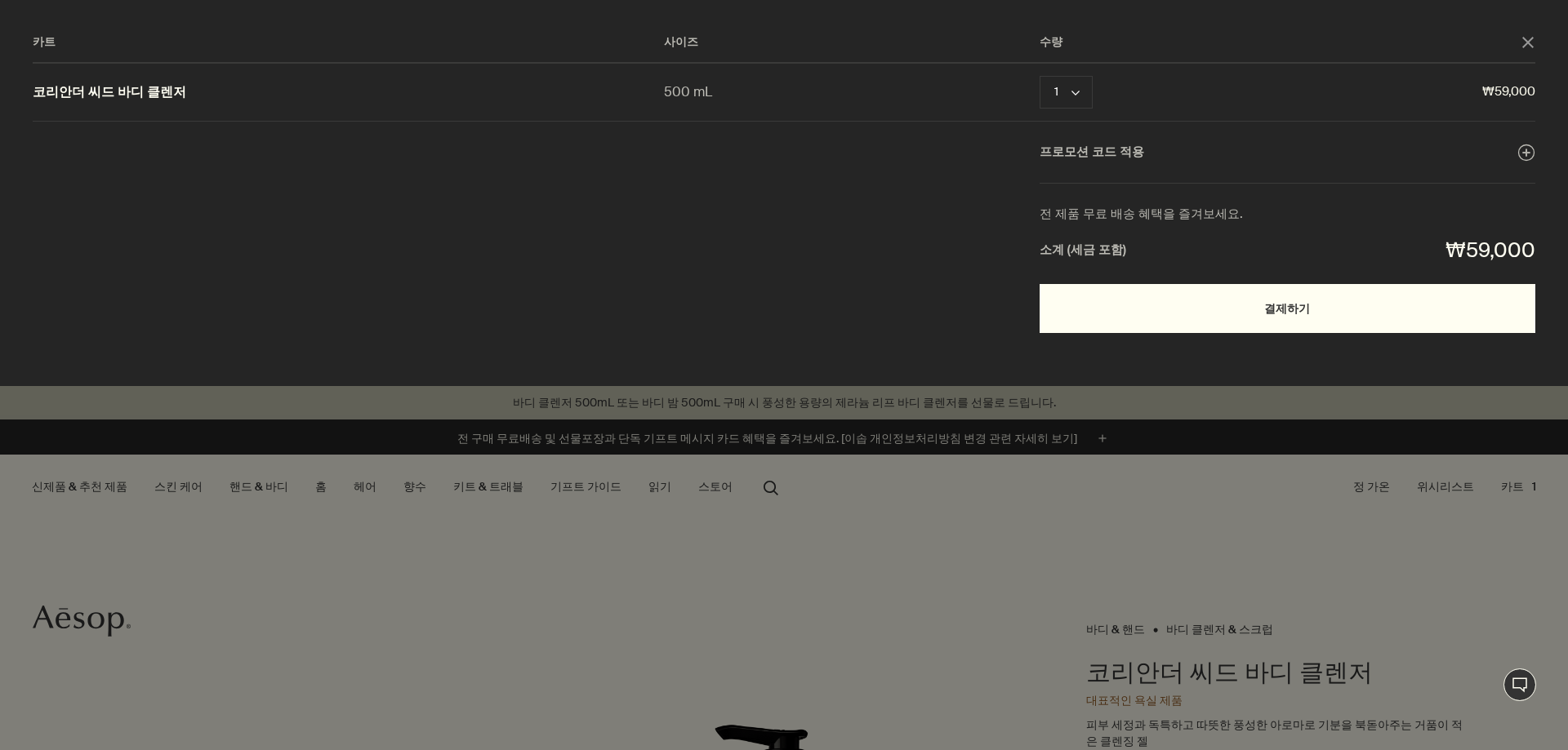
click at [1370, 311] on button "결제하기" at bounding box center [1287, 308] width 496 height 49
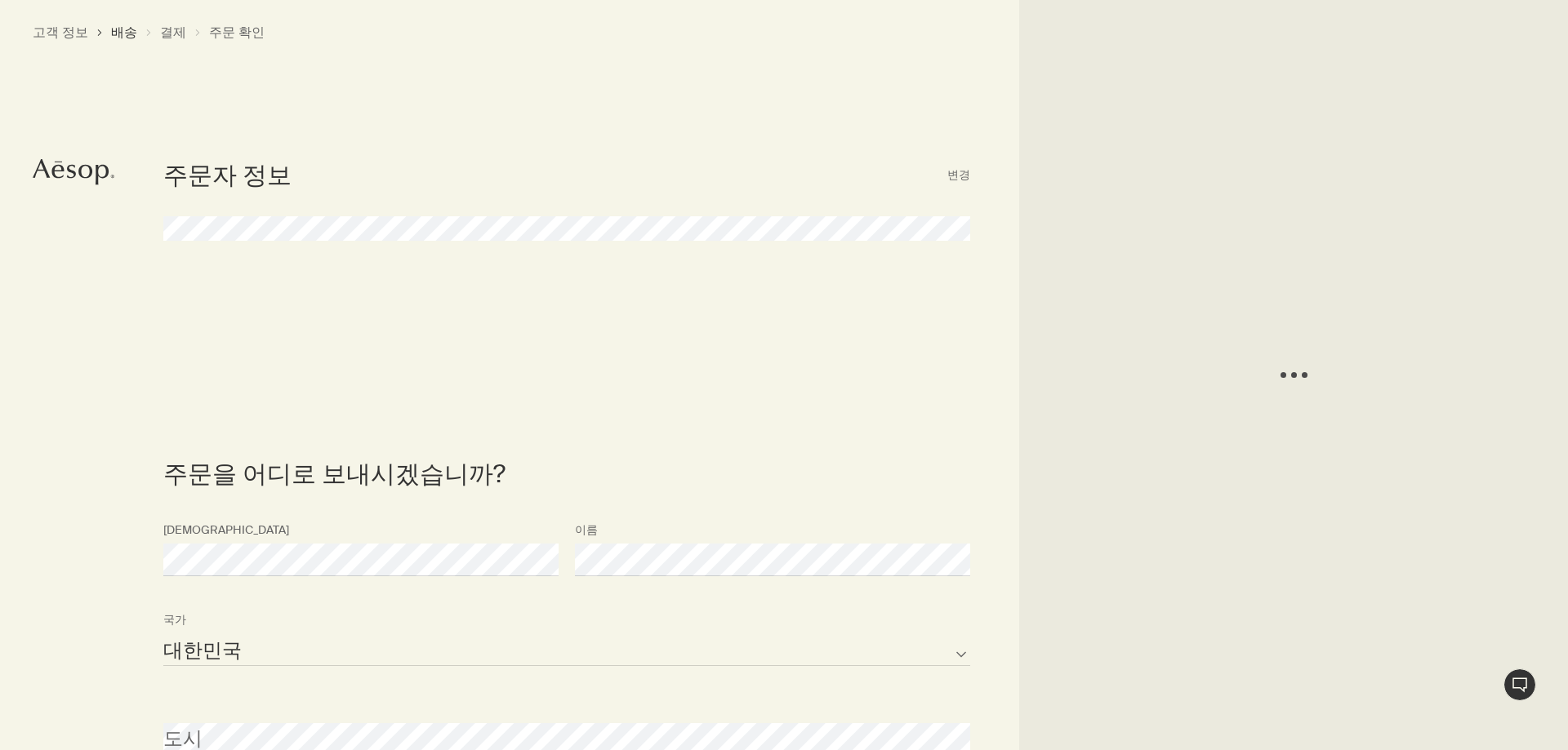
select select "KR"
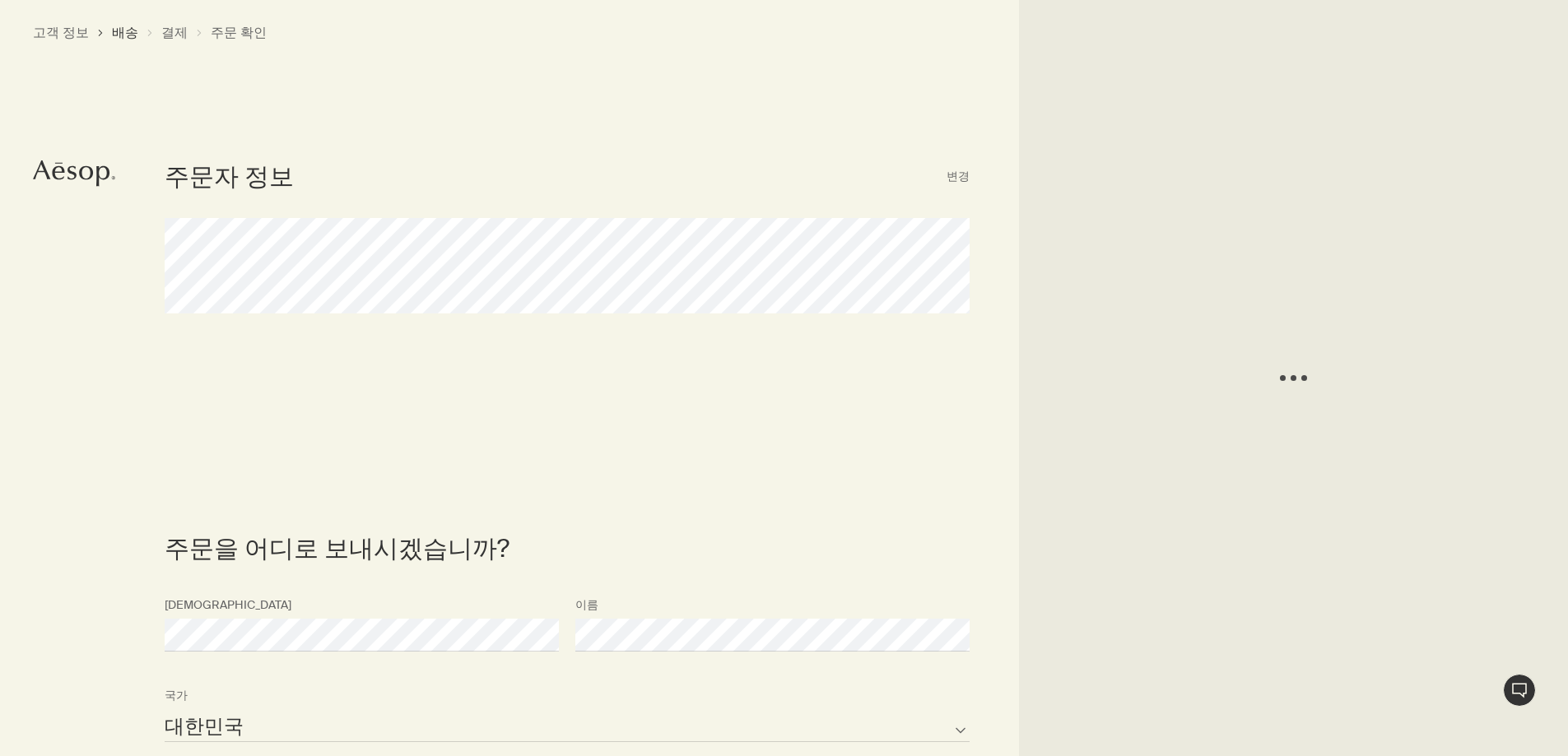
select select "KR"
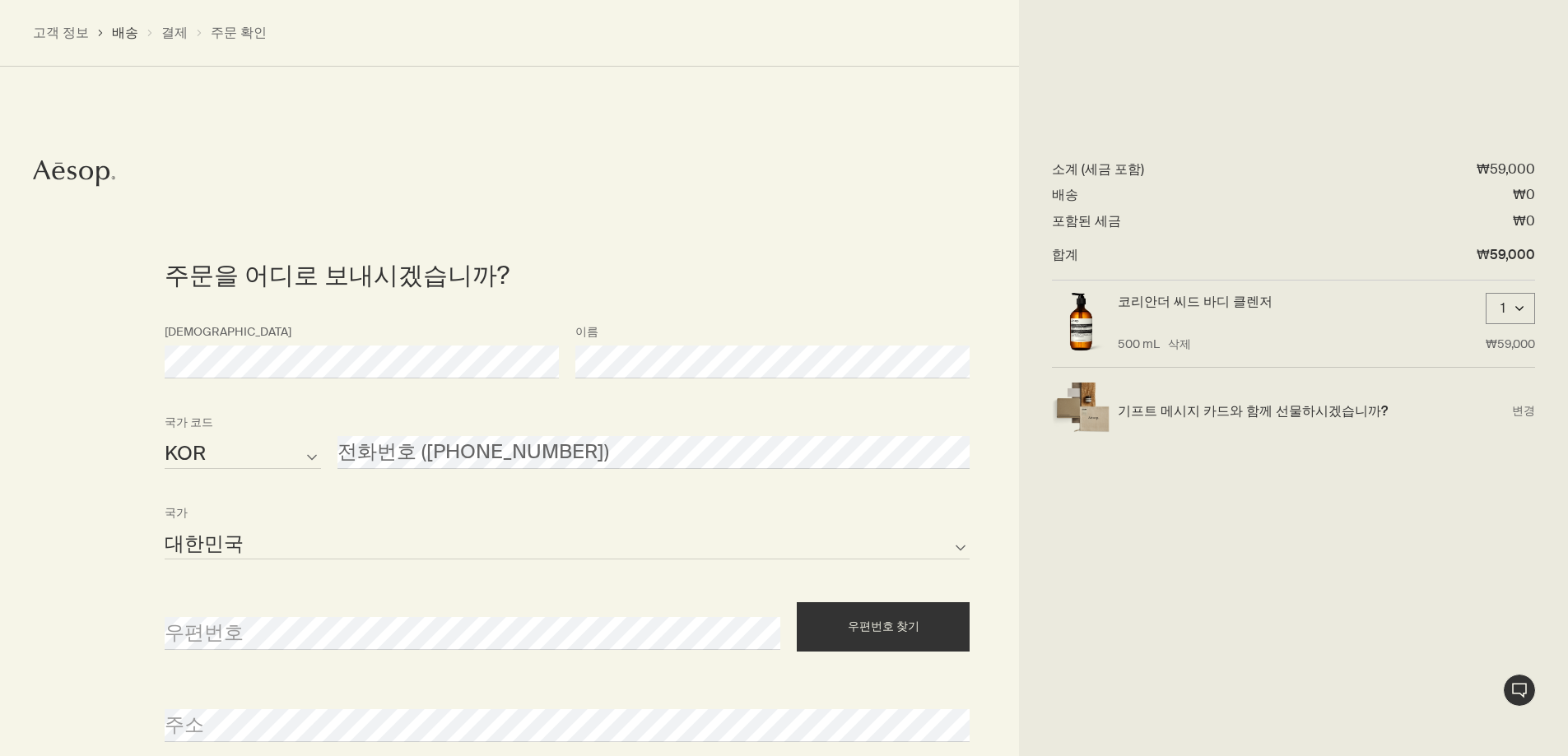
scroll to position [376, 0]
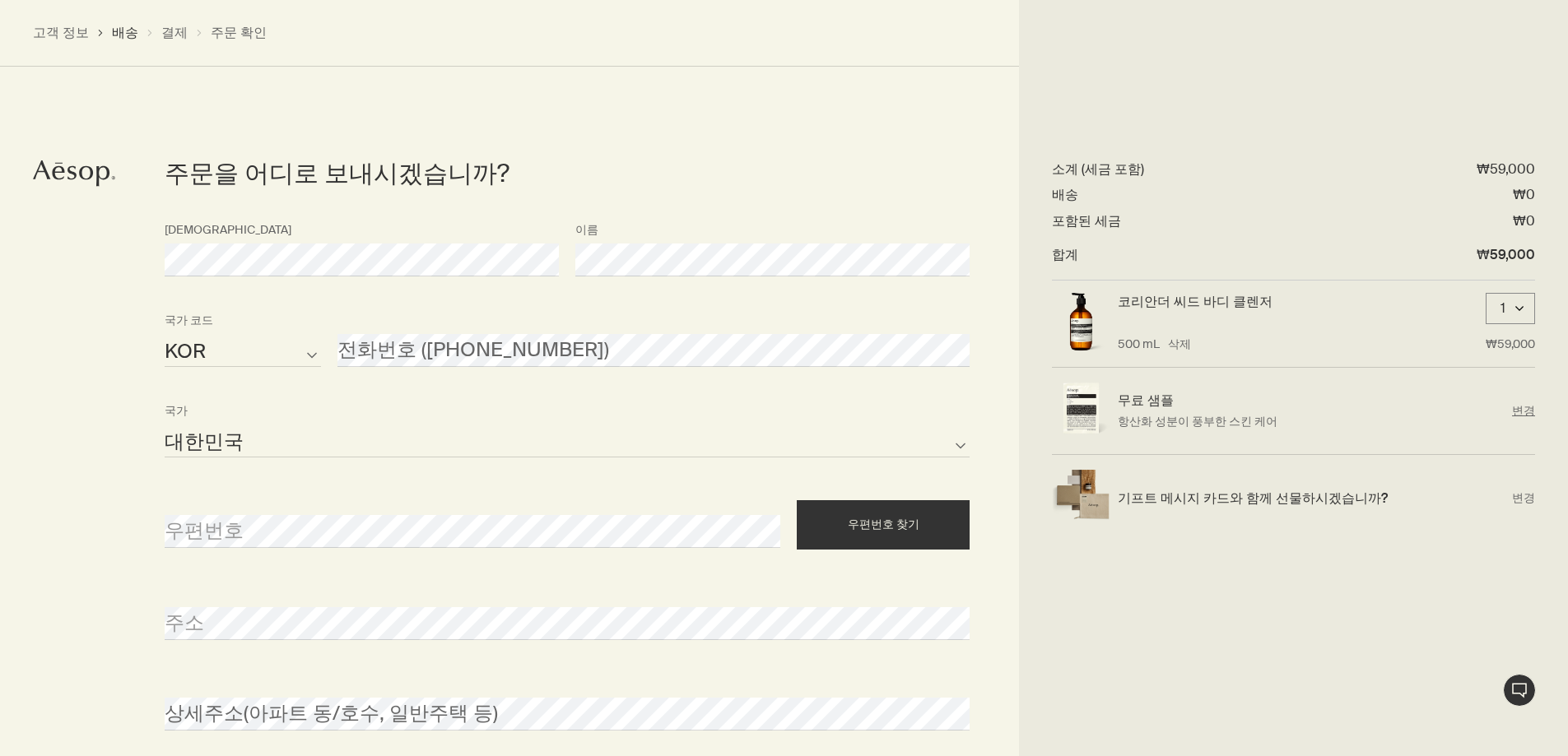
click at [1223, 428] on p "항산화 성분이 풍부한 스킨 케어" at bounding box center [1311, 421] width 387 height 17
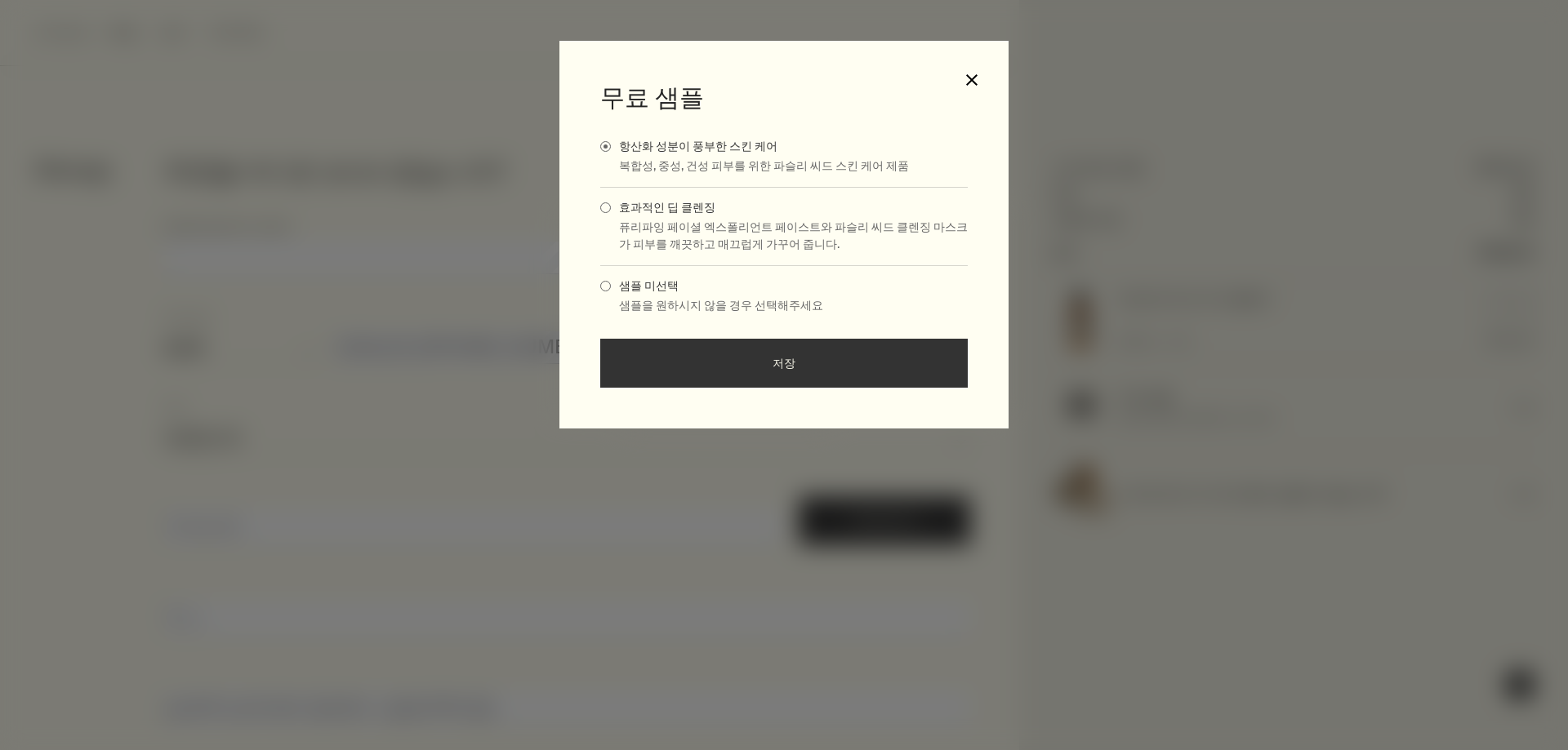
click at [978, 76] on button "close" at bounding box center [972, 80] width 15 height 15
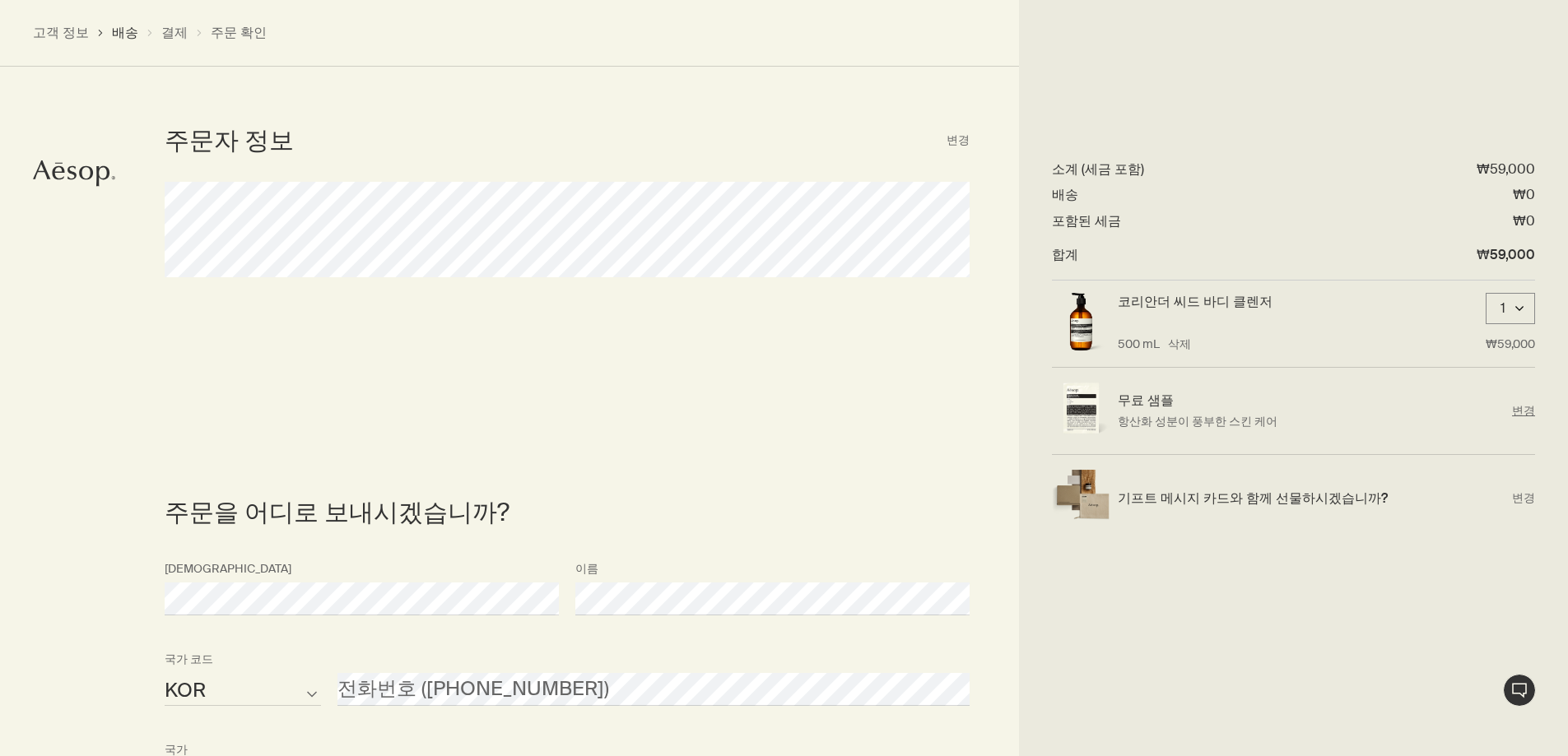
scroll to position [0, 0]
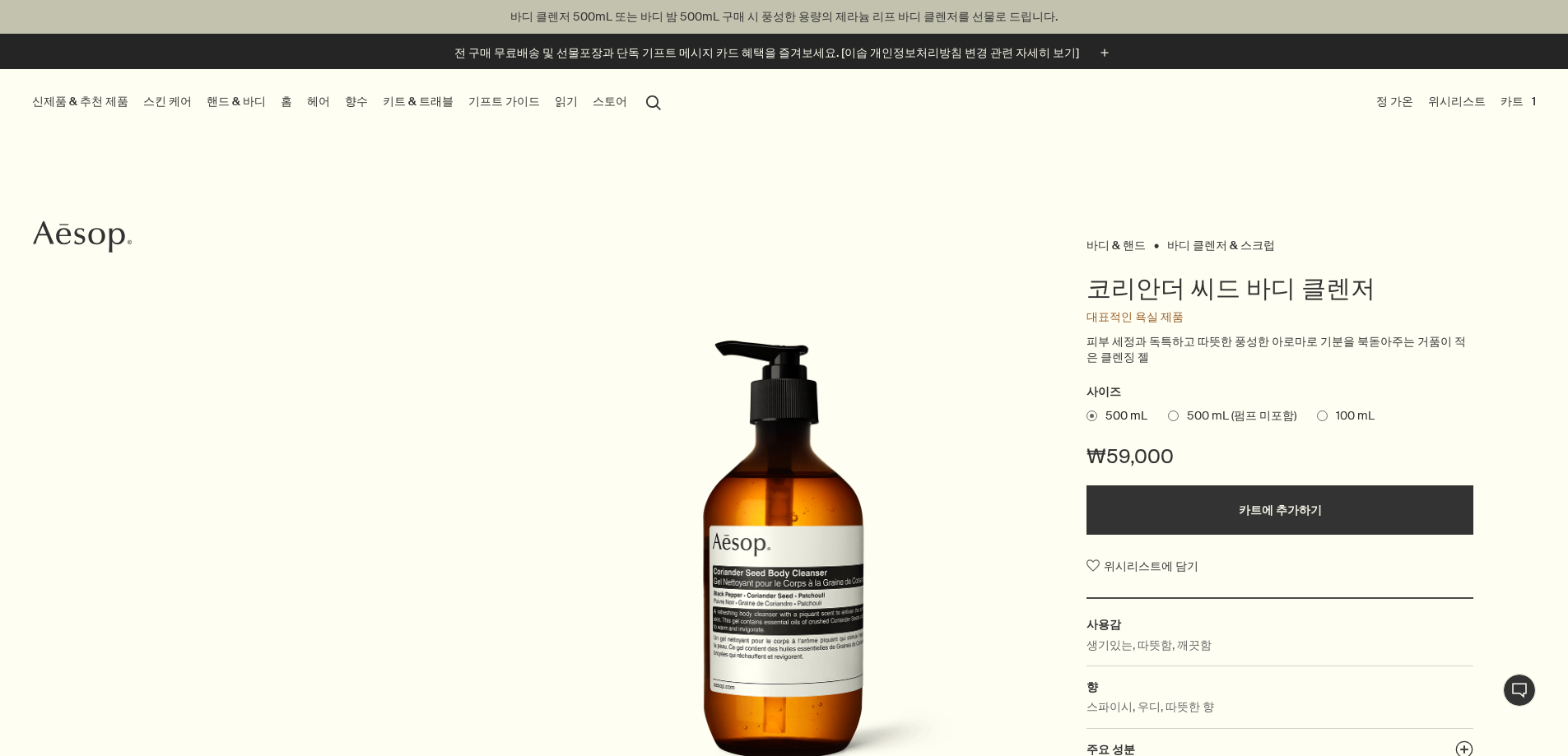
click at [1016, 14] on p "바디 클렌저 500mL 또는 바디 밤 500mL 구매 시 풍성한 용량의 제라늄 리프 바디 클렌저를 선물로 드립니다." at bounding box center [784, 16] width 1535 height 17
click at [961, 114] on div "신제품 & 추천 제품 신제품 루센트 페이셜 리파이너 엘레오스 너리싱 바디 클렌저 오르너 오 드 퍼퓸 스크린 3 프래그런스 앤솔러지 볼륨 I 추…" at bounding box center [784, 102] width 1568 height 66
drag, startPoint x: 868, startPoint y: 17, endPoint x: 1028, endPoint y: 33, distance: 160.8
click at [1018, 24] on p "바디 클렌저 500mL 또는 바디 밤 500mL 구매 시 풍성한 용량의 제라늄 리프 바디 클렌저를 선물로 드립니다." at bounding box center [784, 16] width 1535 height 17
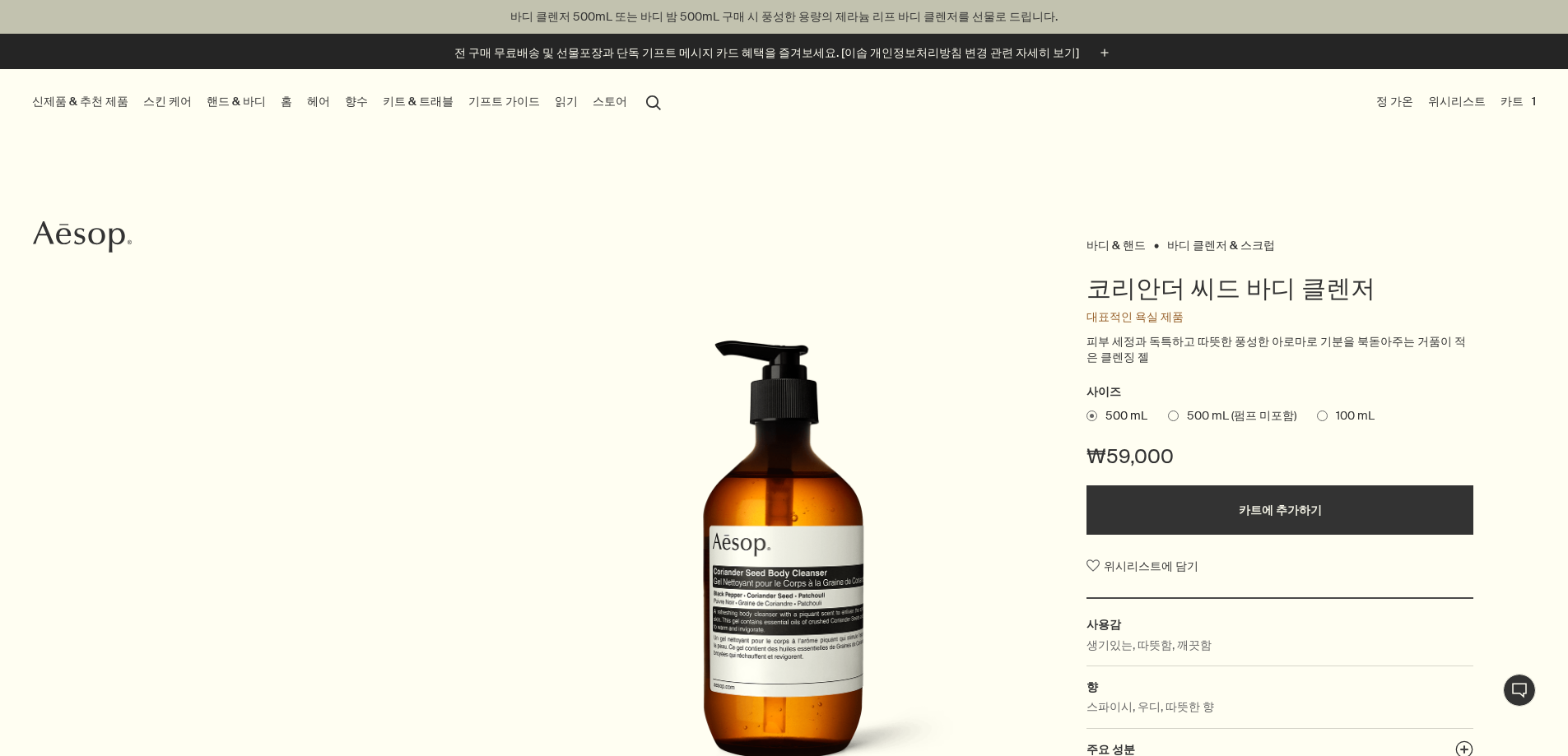
click at [995, 130] on div "신제품 & 추천 제품 신제품 루센트 페이셜 리파이너 엘레오스 너리싱 바디 클렌저 오르너 오 드 퍼퓸 스크린 3 프래그런스 앤솔러지 볼륨 I 추…" at bounding box center [784, 102] width 1568 height 66
drag, startPoint x: 1203, startPoint y: 297, endPoint x: 1418, endPoint y: 290, distance: 215.1
click at [1418, 290] on div "바디 & 핸드 바디 클렌저 & 스크럽 코리안더 씨드 바디 클렌저 대표적인 욕실 제품 피부 세정과 독특하고 따뜻한 풍성한 아로마로 기분을 북돋아…" at bounding box center [784, 574] width 1568 height 682
copy h1 "코리안더 씨드 바디 클렌저"
